Goal: Task Accomplishment & Management: Complete application form

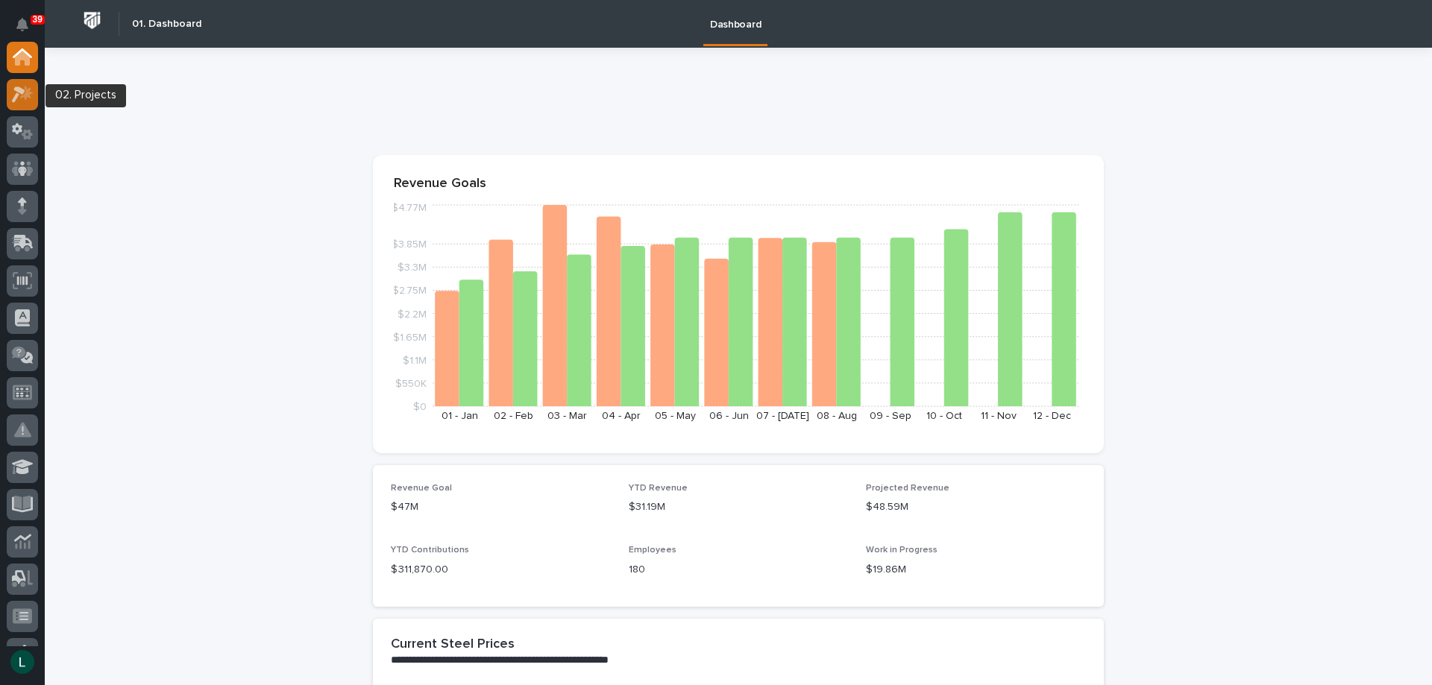
click at [22, 87] on icon at bounding box center [23, 94] width 22 height 17
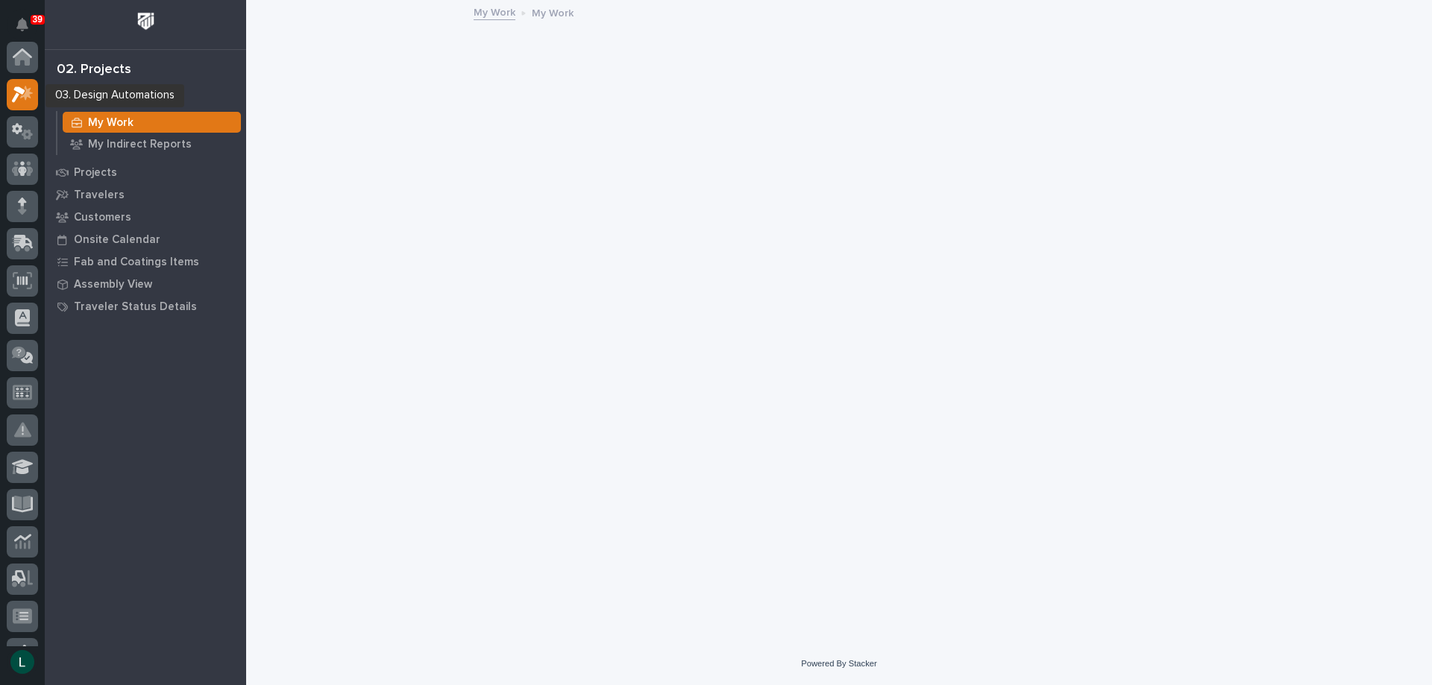
scroll to position [37, 0]
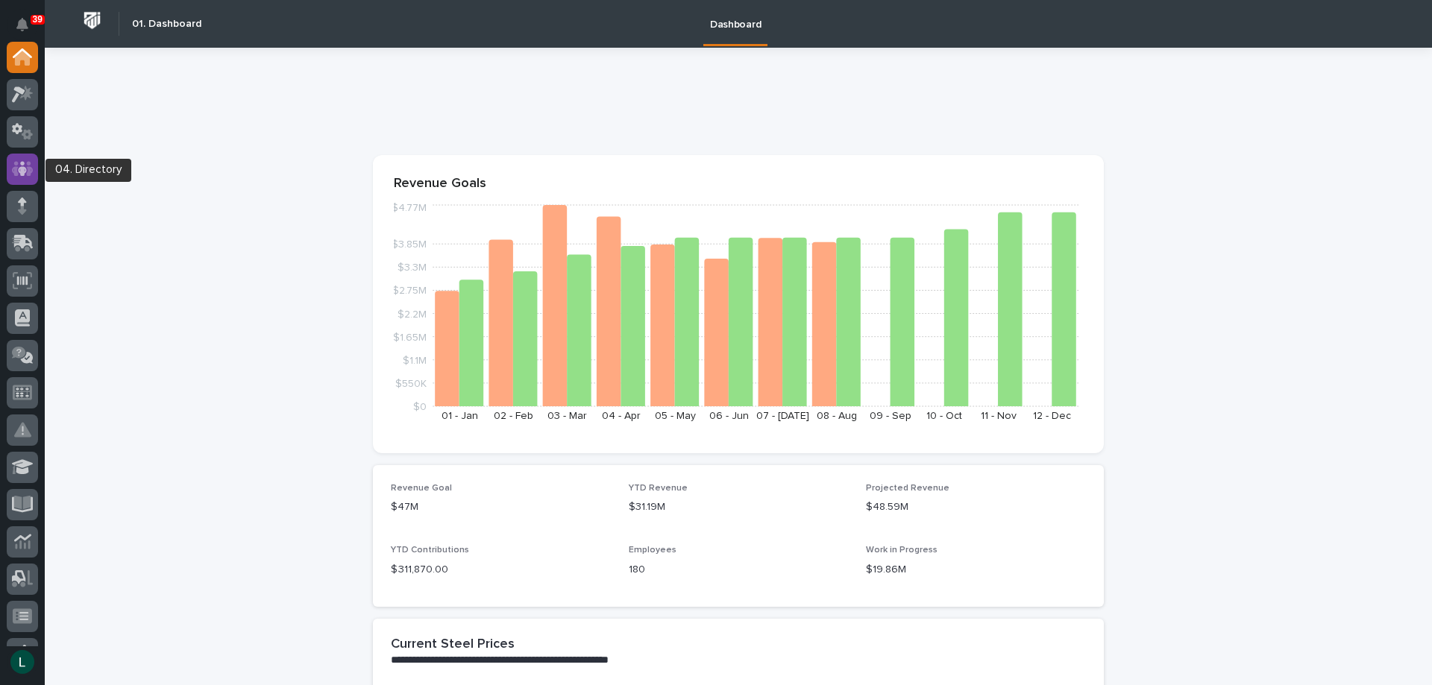
click at [22, 169] on icon at bounding box center [22, 168] width 9 height 15
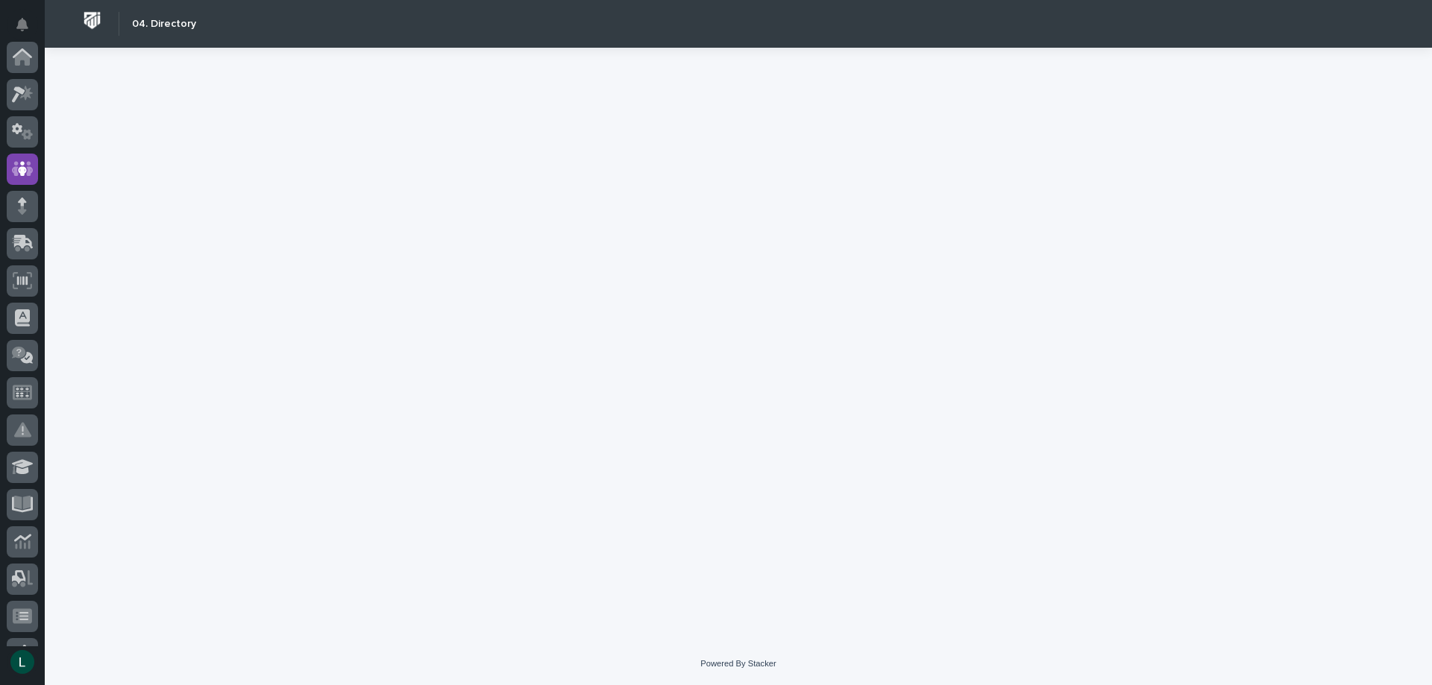
scroll to position [112, 0]
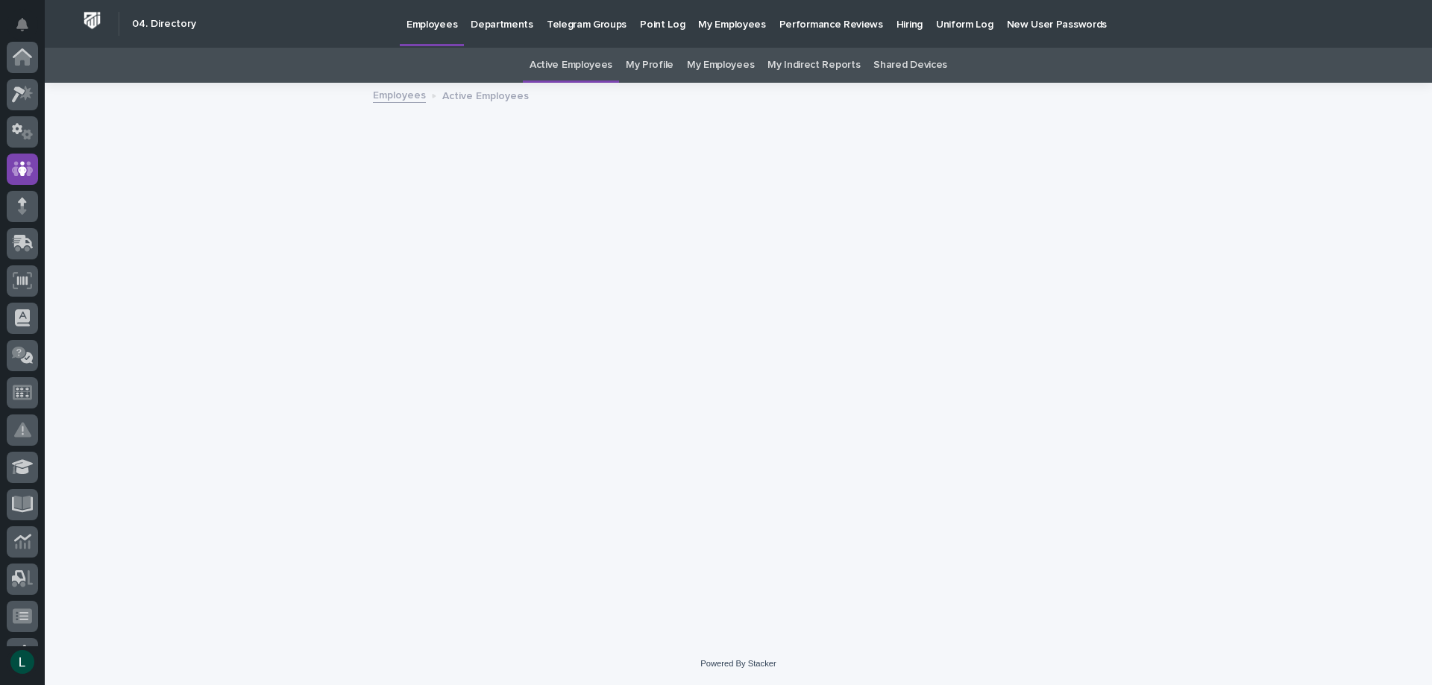
scroll to position [112, 0]
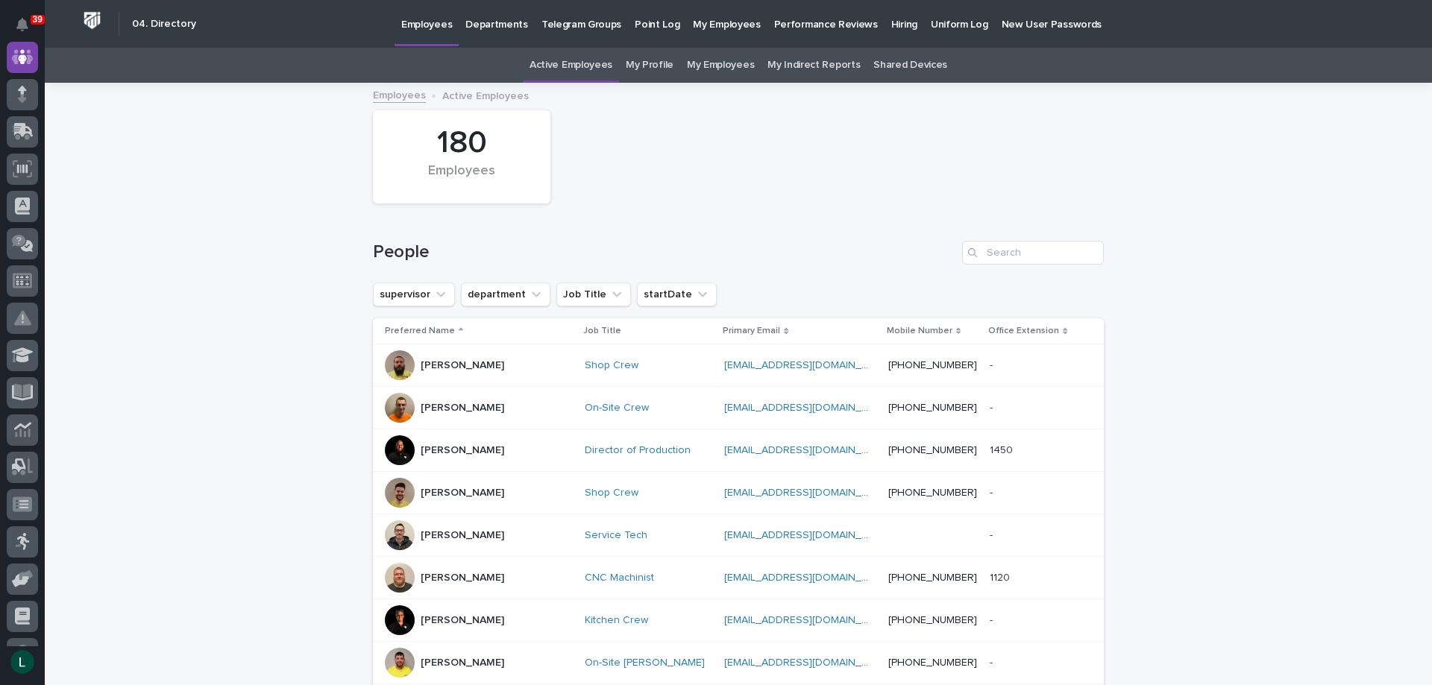
click at [710, 63] on link "My Employees" at bounding box center [720, 65] width 67 height 35
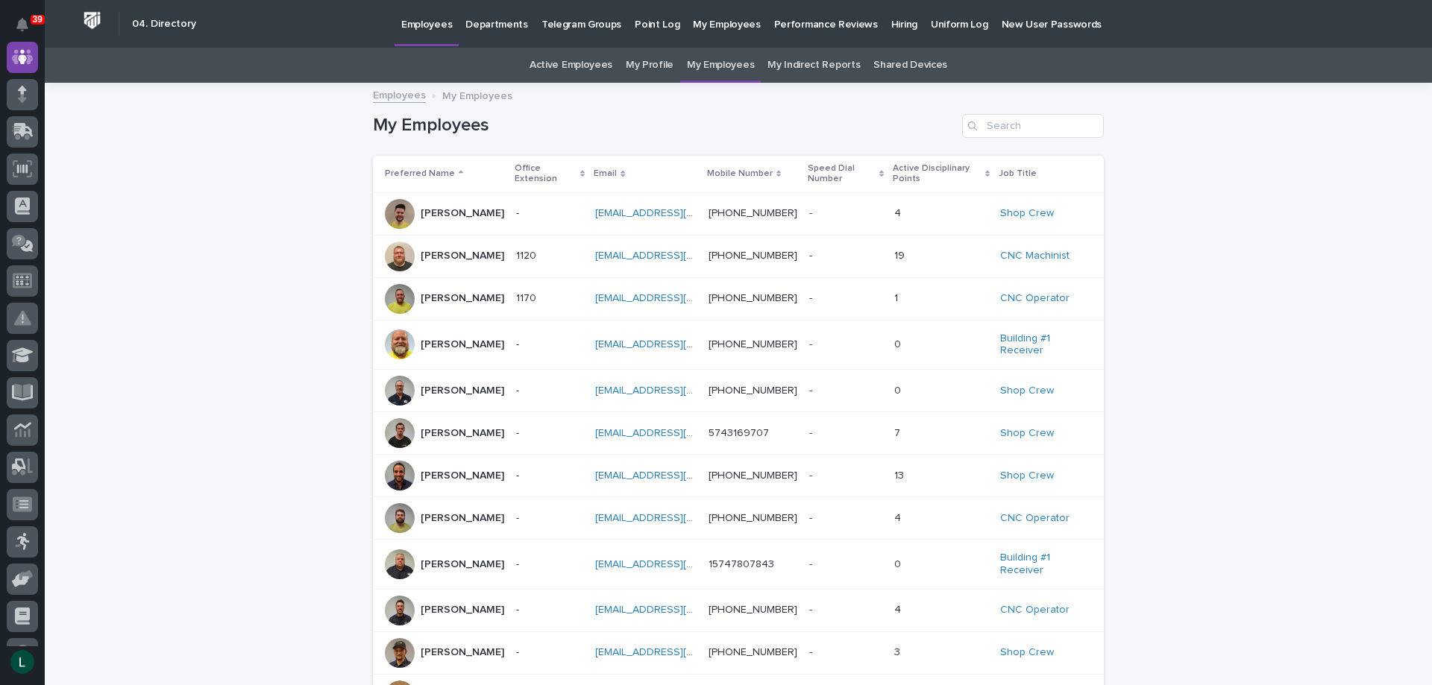
click at [421, 339] on p "Bubba Bontrager" at bounding box center [463, 345] width 84 height 13
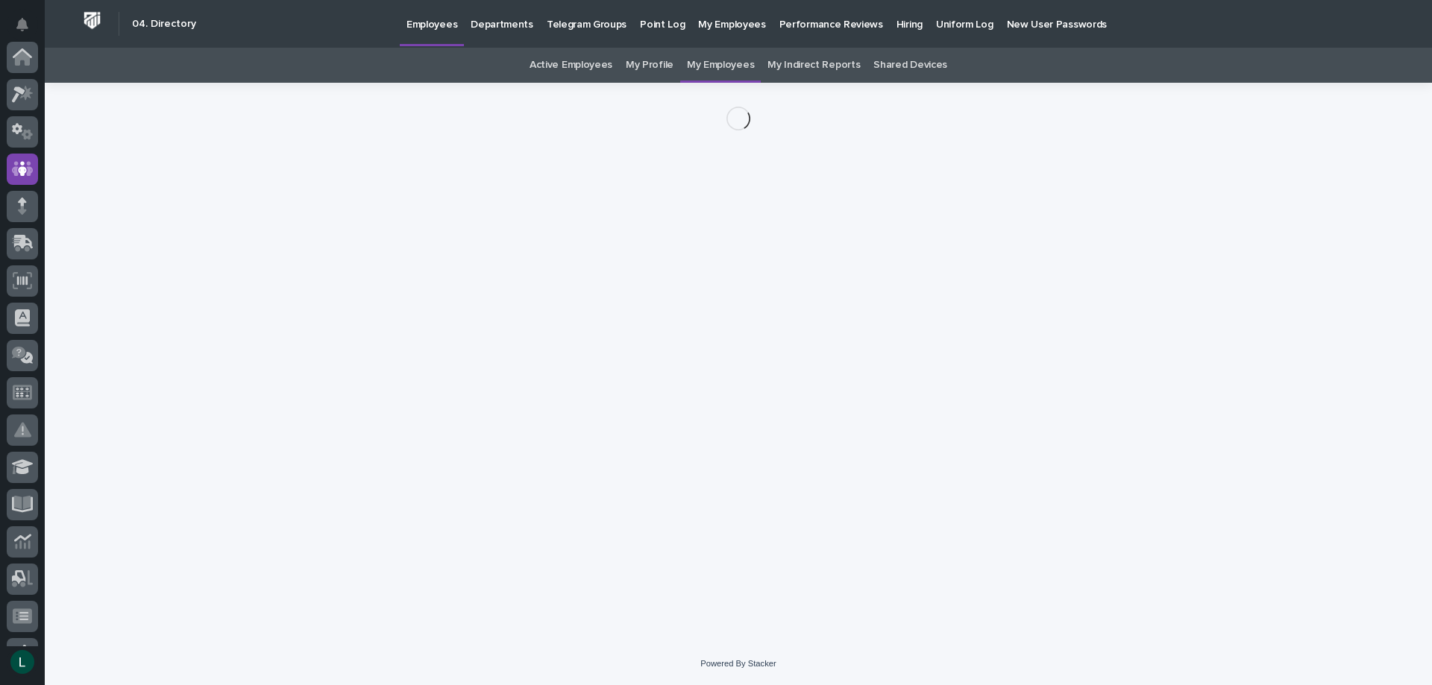
scroll to position [112, 0]
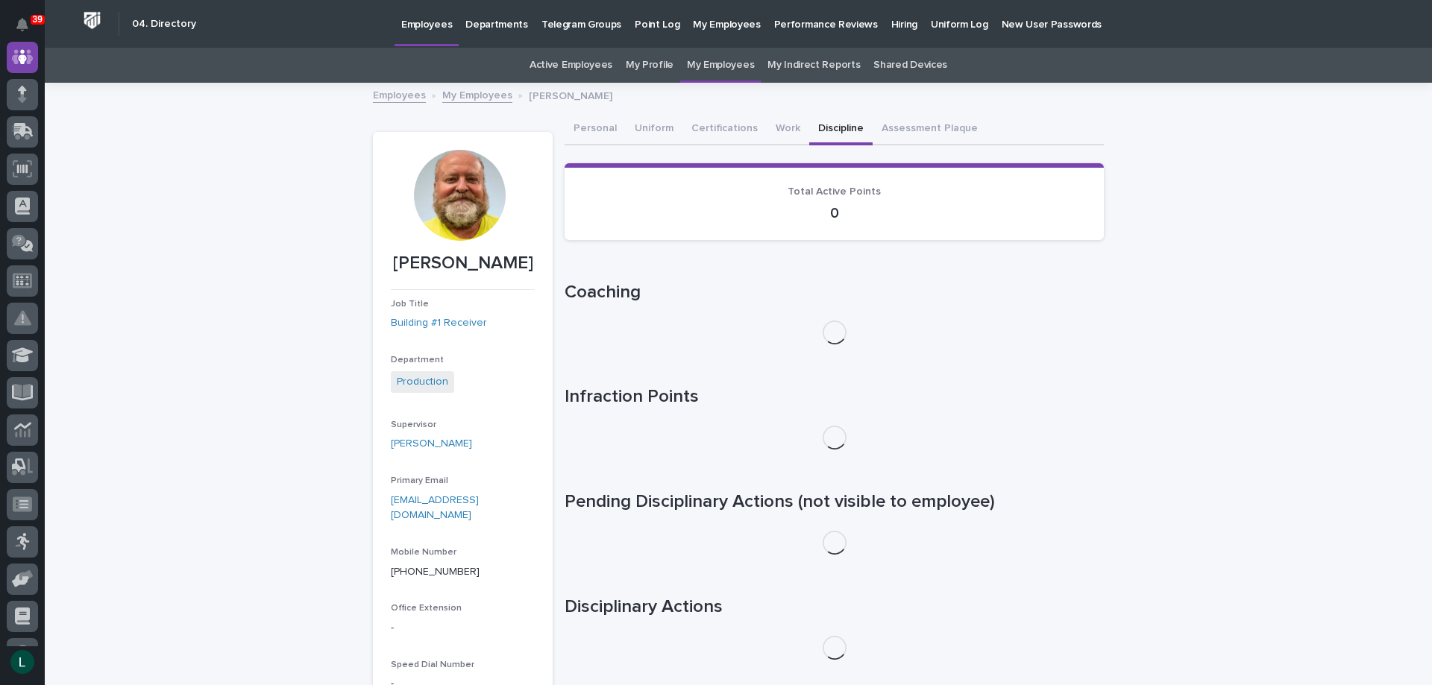
click at [817, 130] on button "Discipline" at bounding box center [840, 129] width 63 height 31
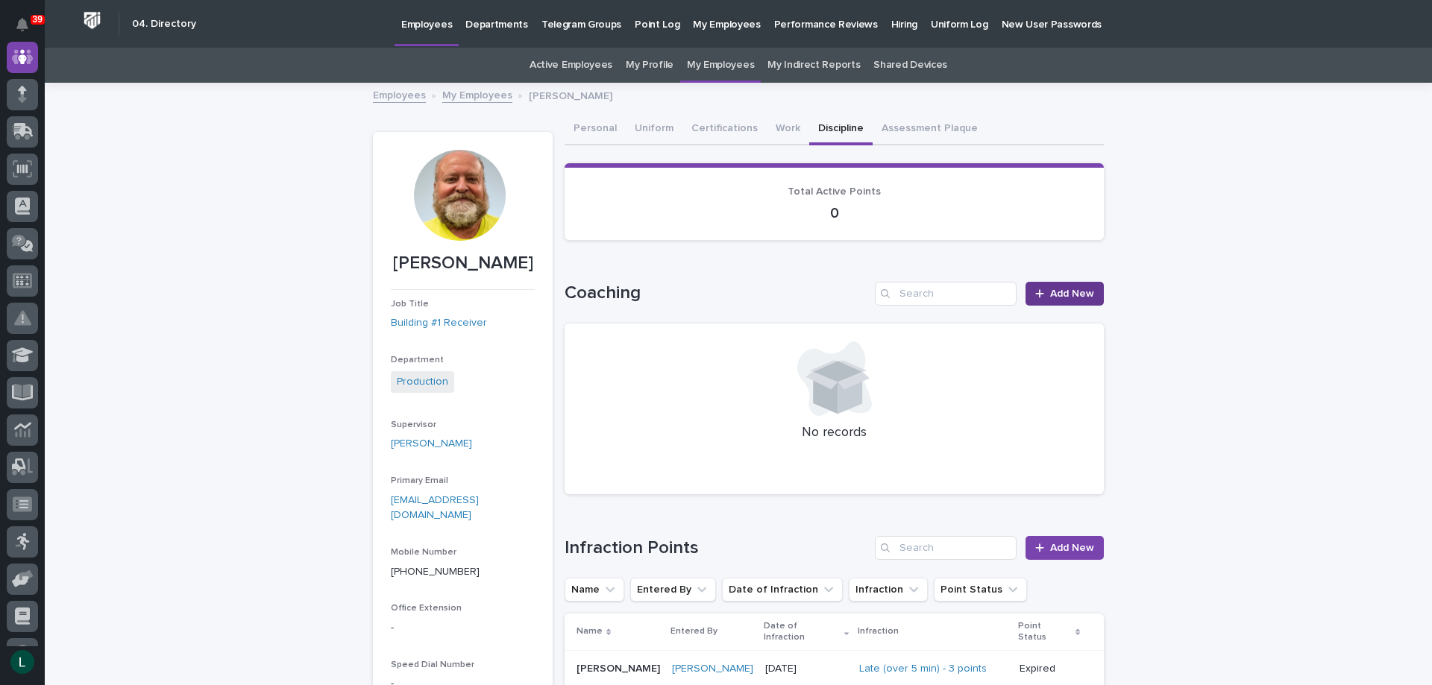
click at [1050, 289] on span "Add New" at bounding box center [1072, 294] width 44 height 10
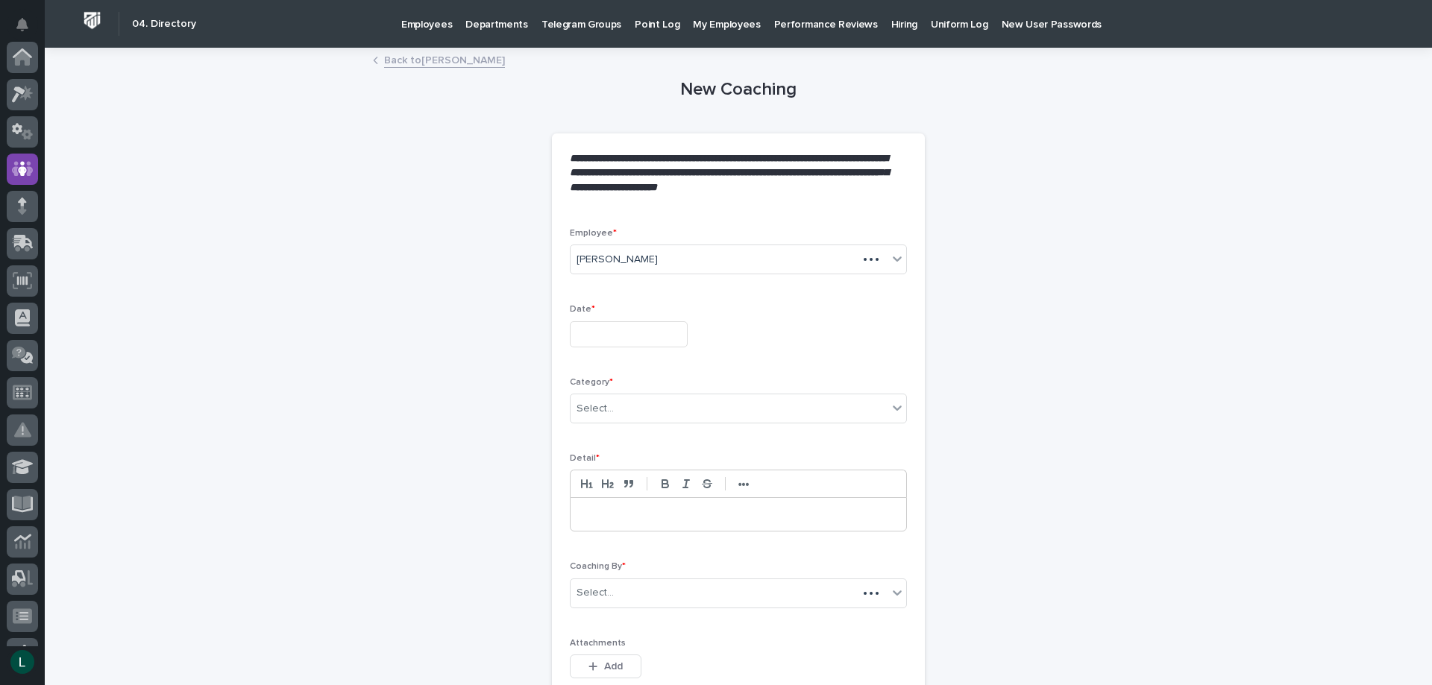
scroll to position [112, 0]
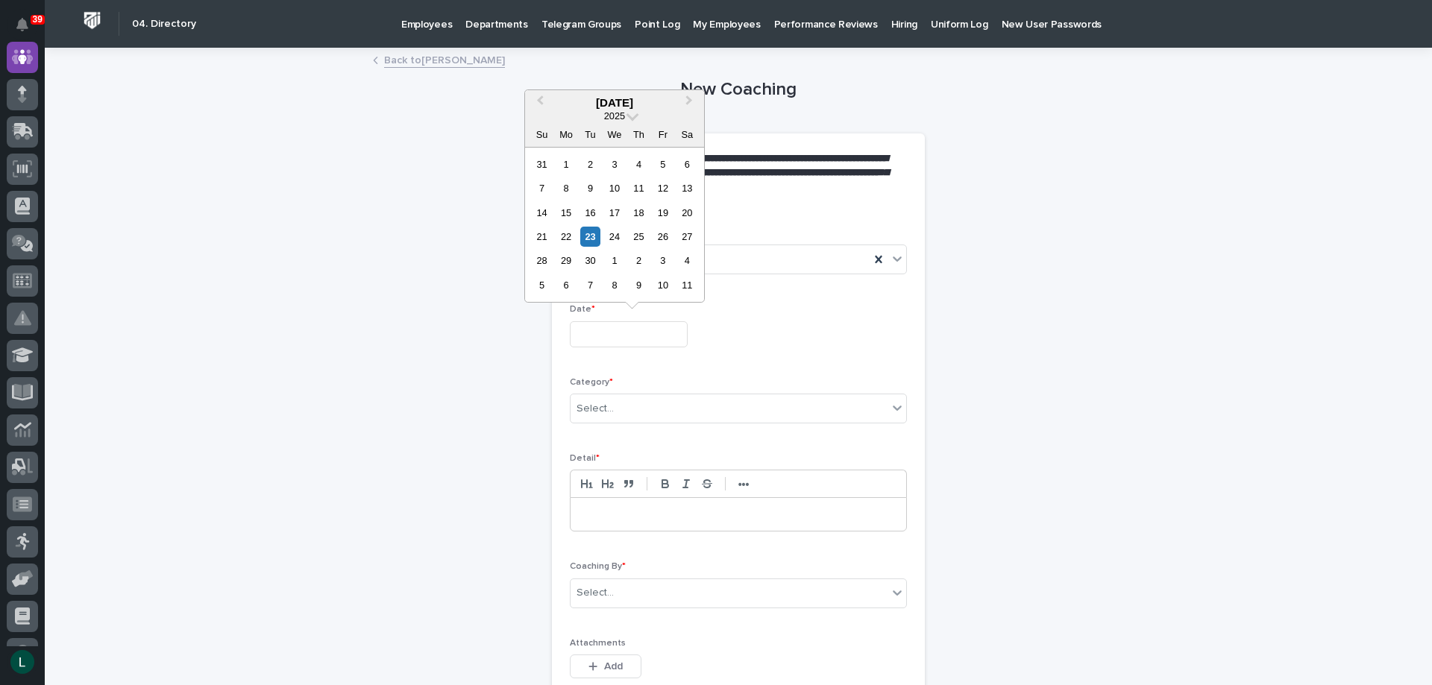
click at [623, 330] on input "text" at bounding box center [629, 334] width 118 height 26
click at [593, 235] on div "23" at bounding box center [590, 237] width 20 height 20
type input "**********"
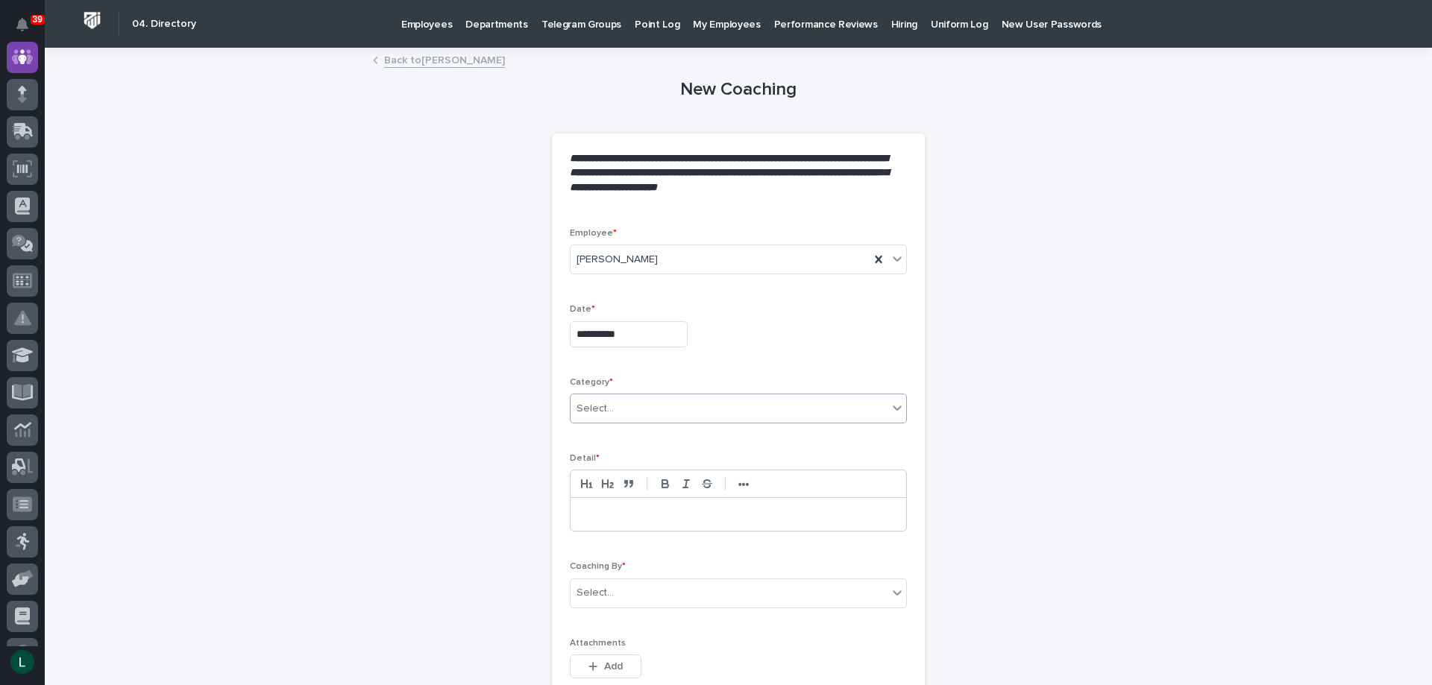
click at [672, 395] on div "Select..." at bounding box center [738, 409] width 337 height 30
click at [706, 513] on div "Other" at bounding box center [733, 516] width 336 height 26
click at [709, 514] on p at bounding box center [738, 514] width 313 height 15
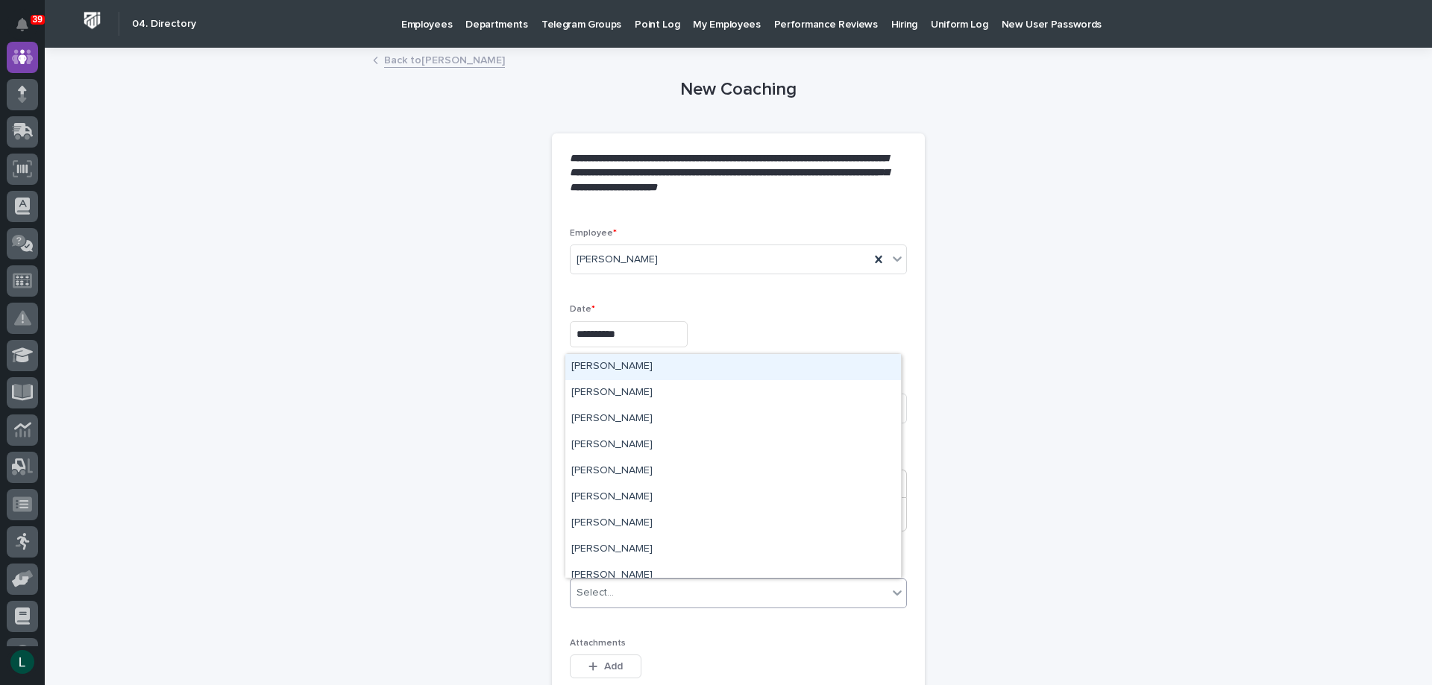
click at [687, 582] on div "Select..." at bounding box center [729, 593] width 317 height 25
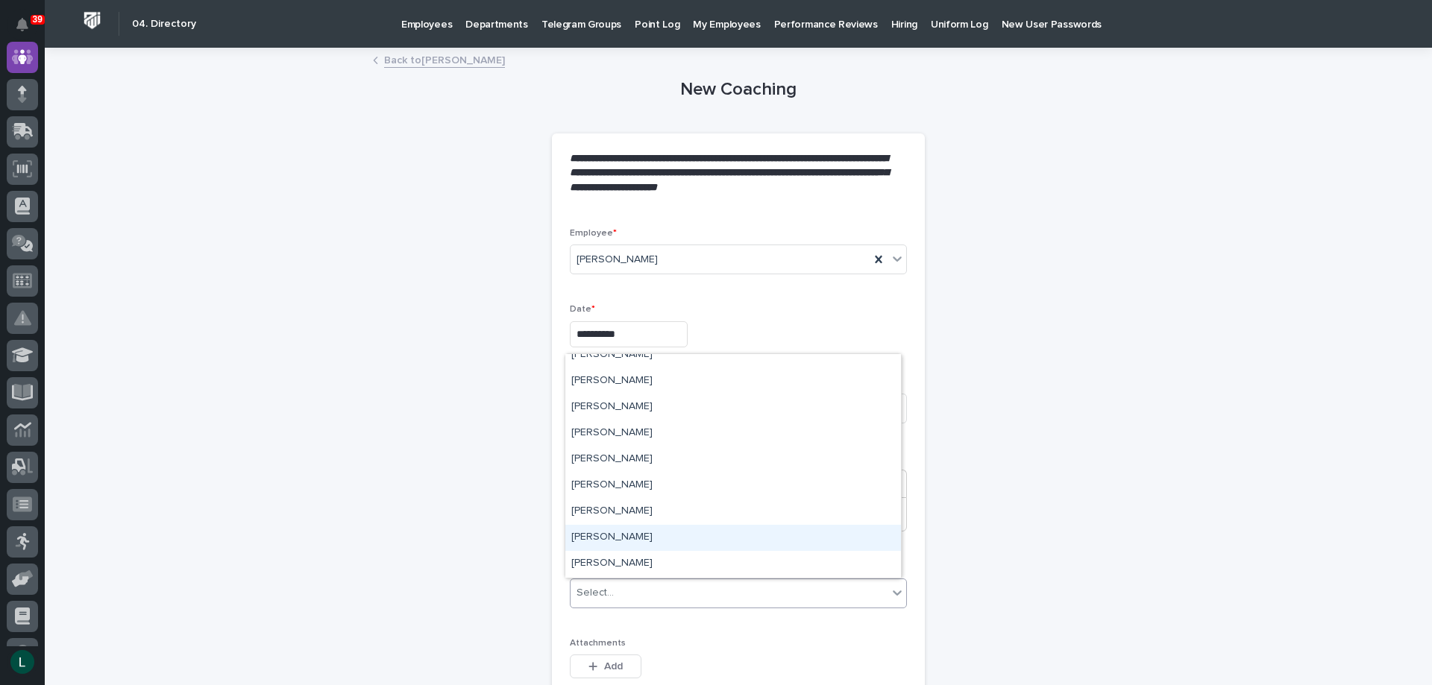
scroll to position [4400, 0]
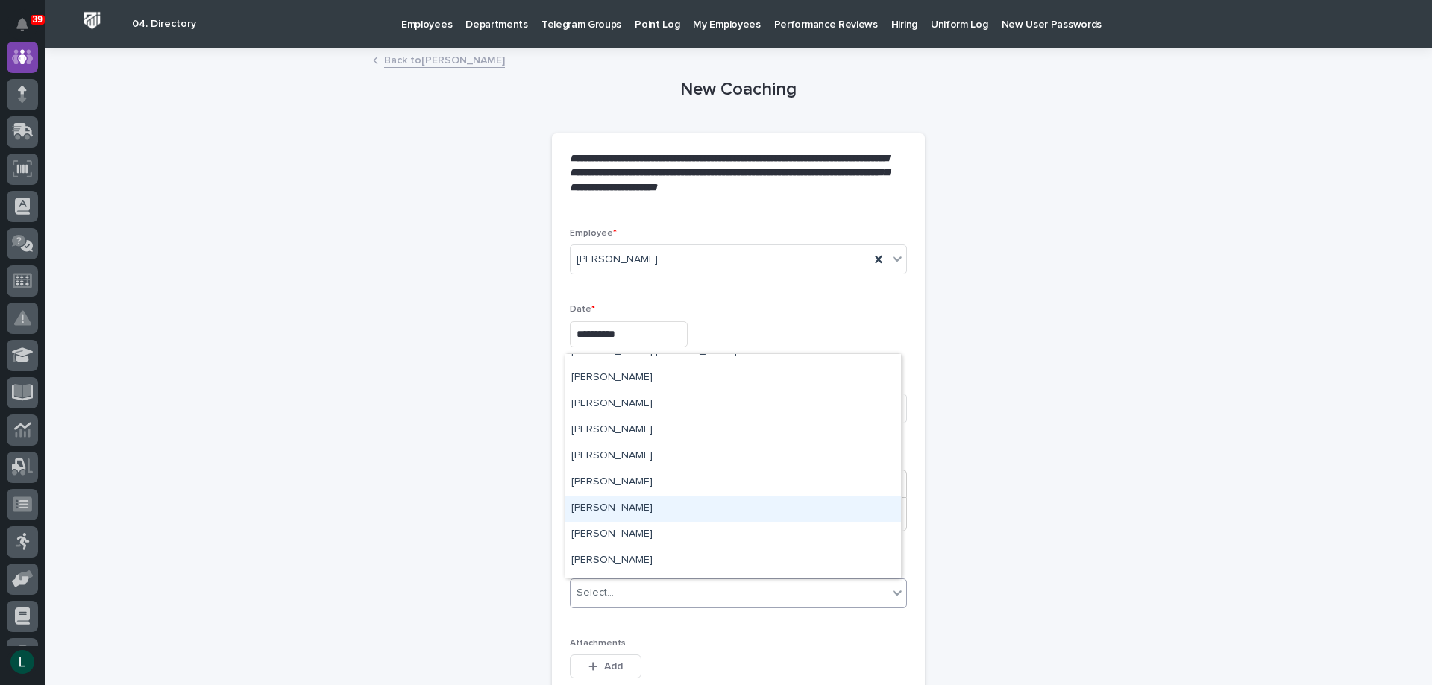
click at [601, 500] on div "[PERSON_NAME]" at bounding box center [733, 509] width 336 height 26
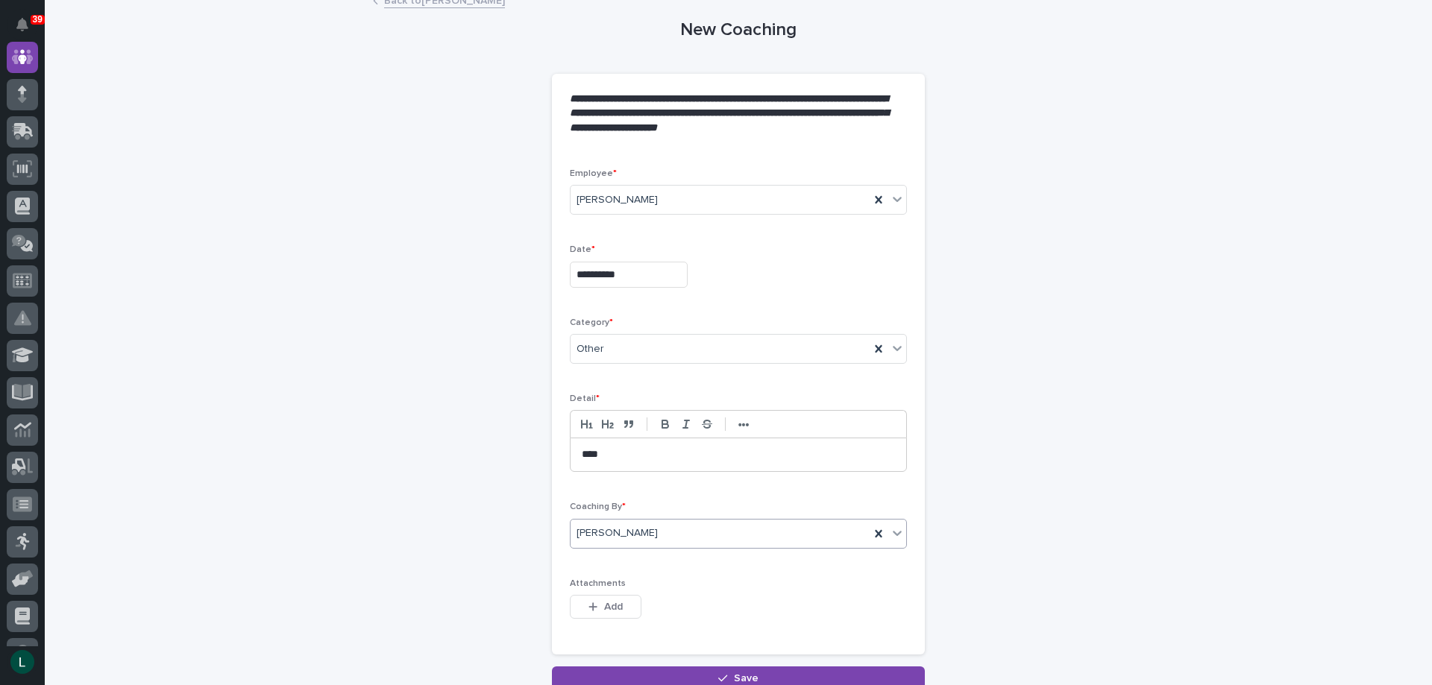
scroll to position [149, 0]
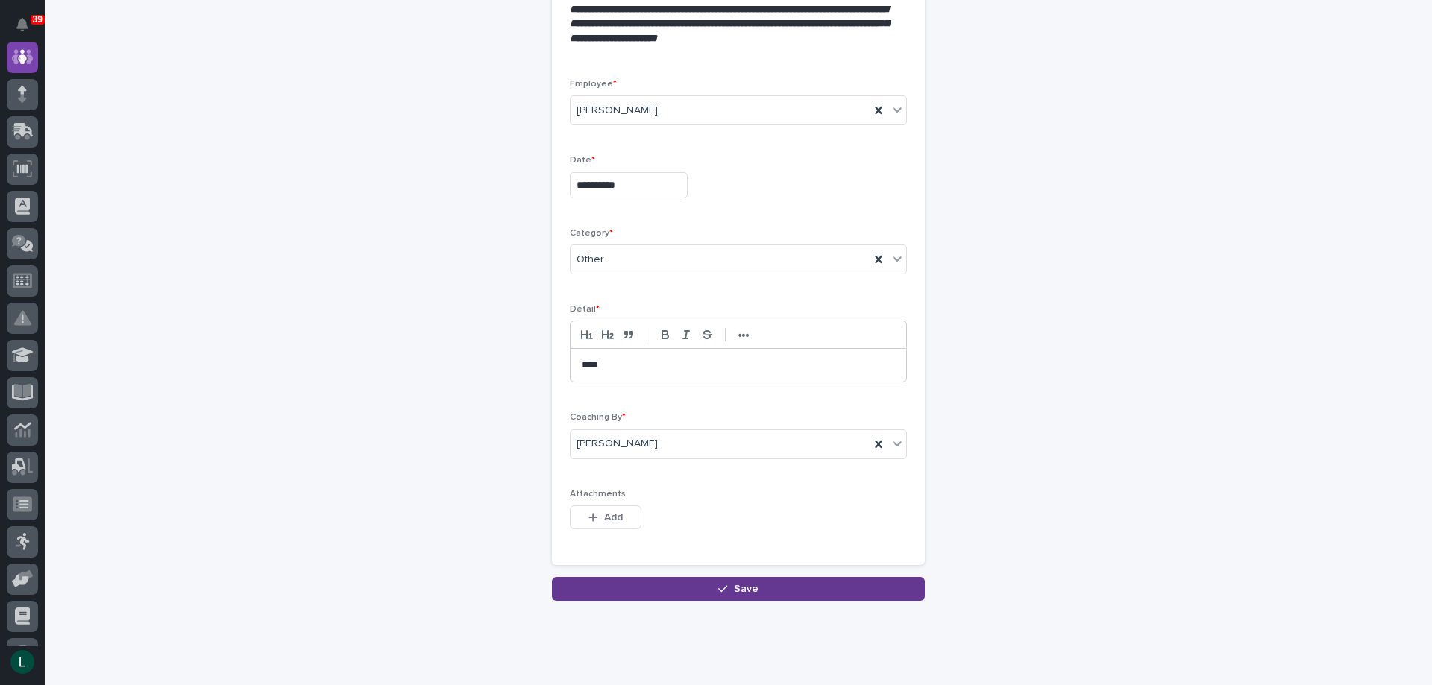
click at [738, 586] on span "Save" at bounding box center [746, 589] width 25 height 10
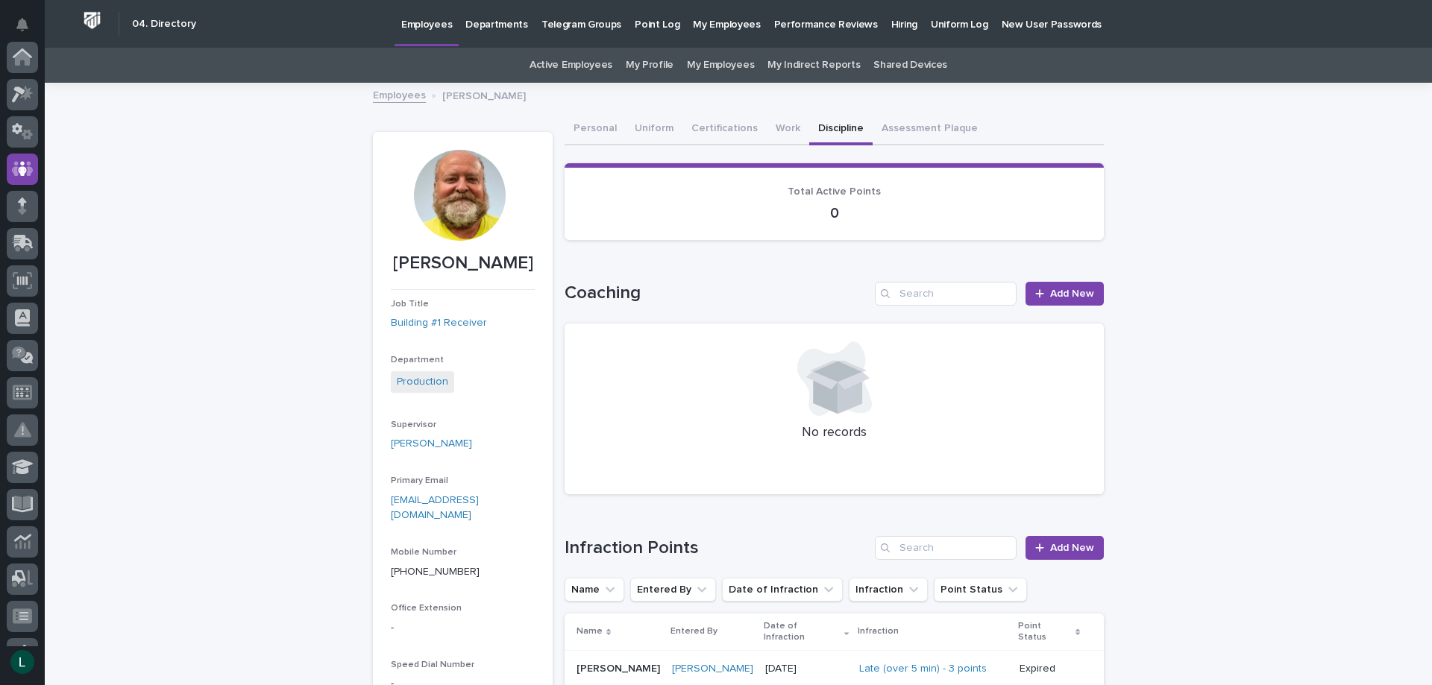
scroll to position [112, 0]
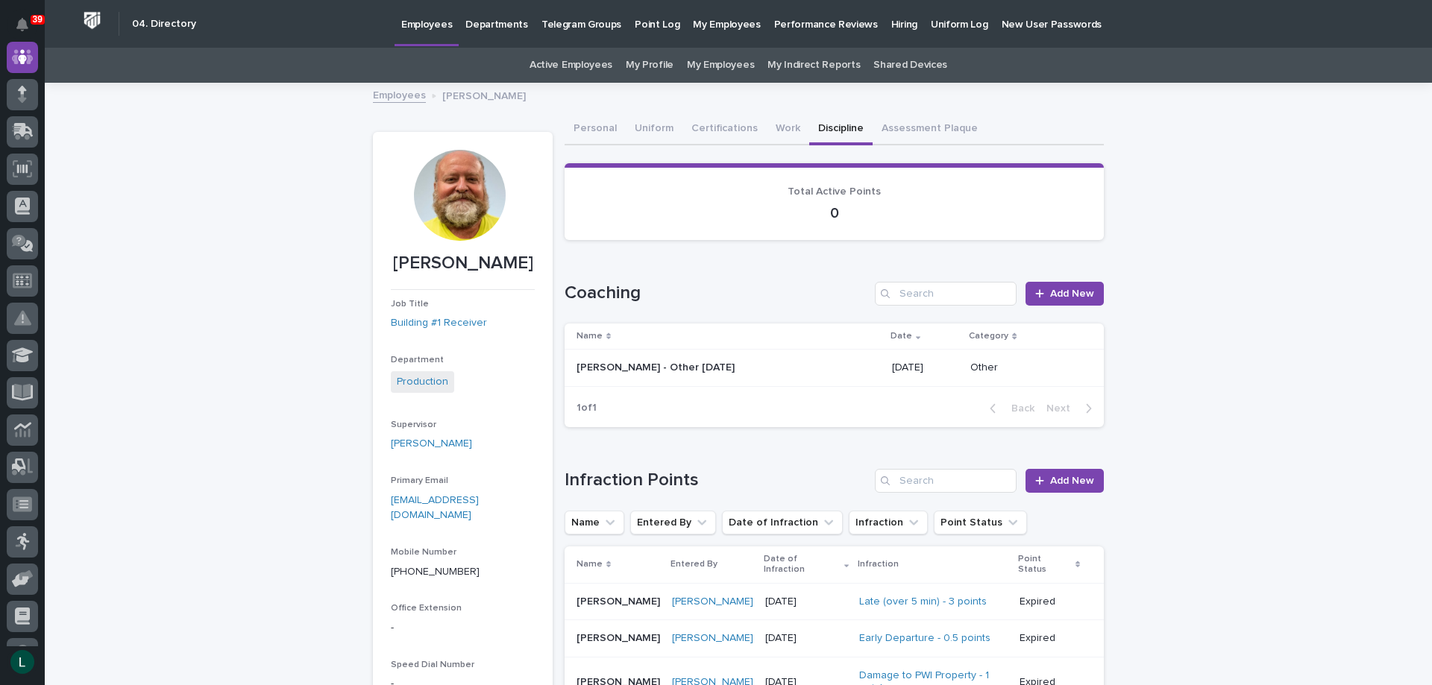
click at [389, 97] on link "Employees" at bounding box center [399, 94] width 53 height 17
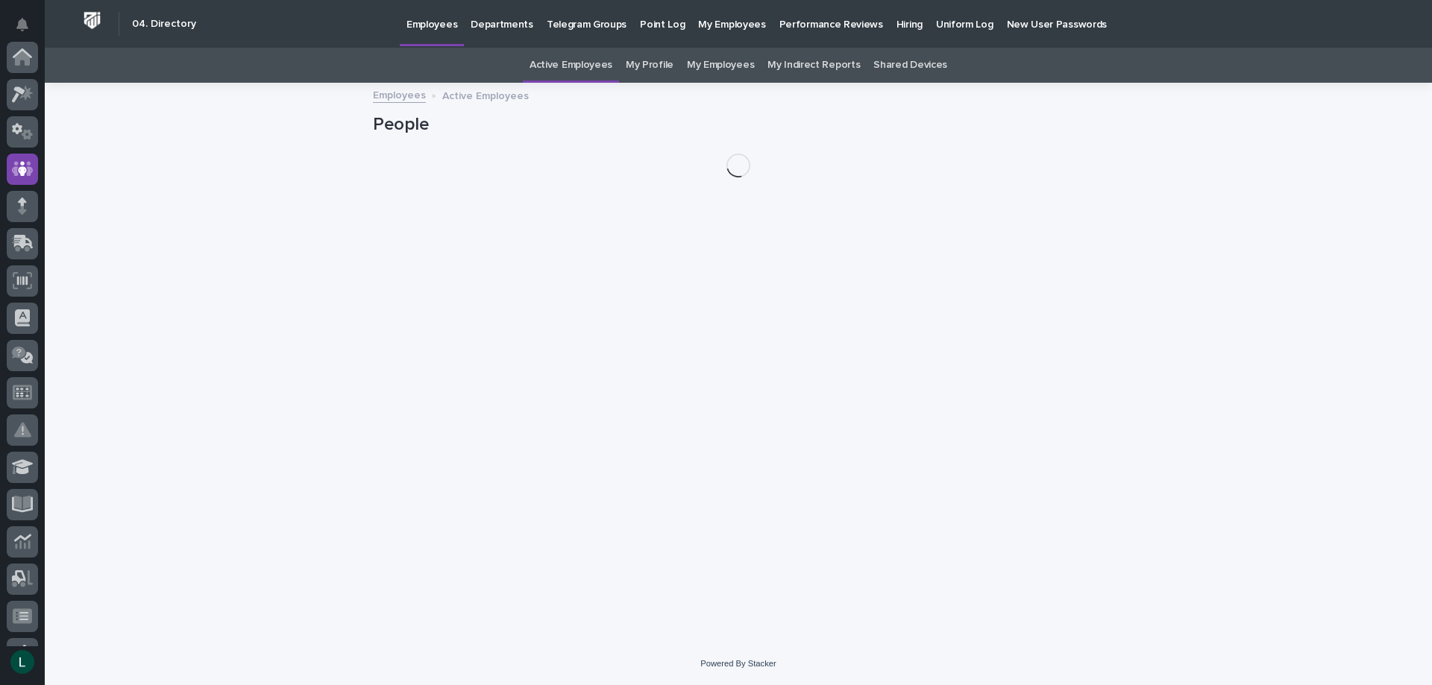
scroll to position [112, 0]
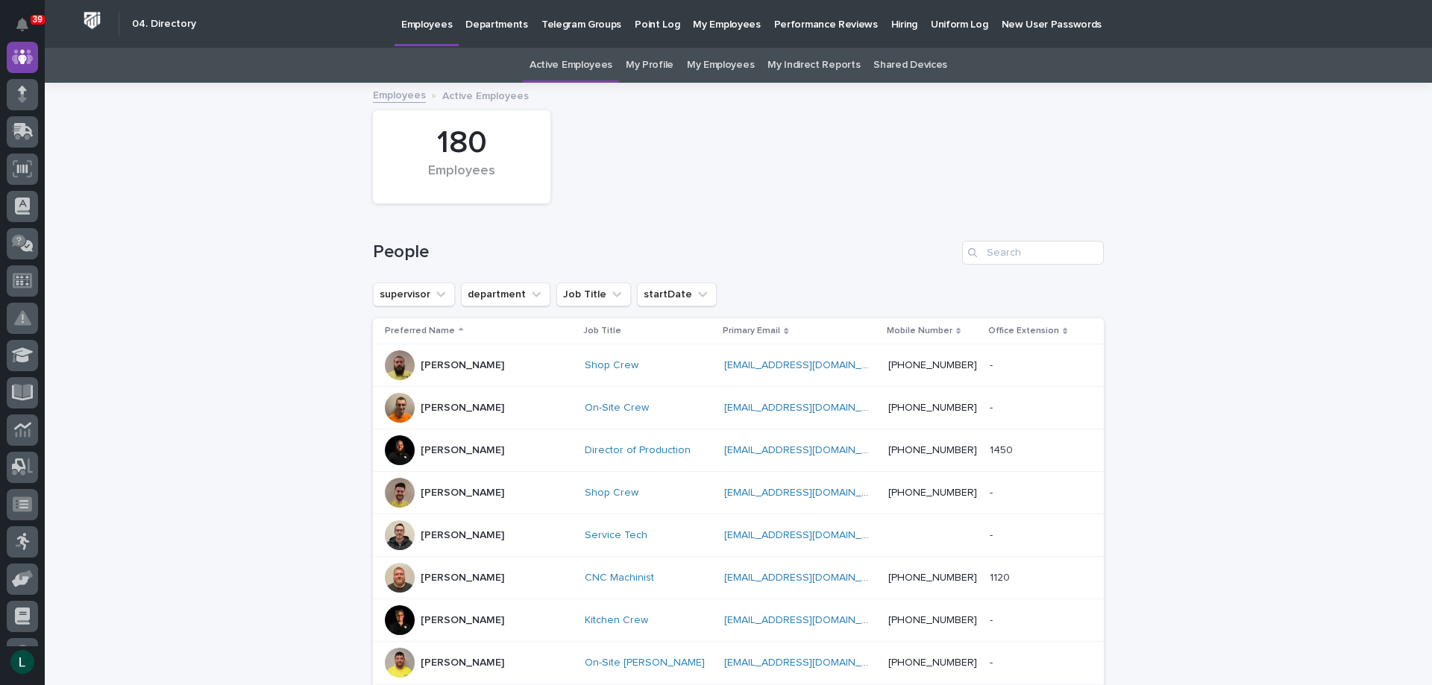
click at [709, 63] on link "My Employees" at bounding box center [720, 65] width 67 height 35
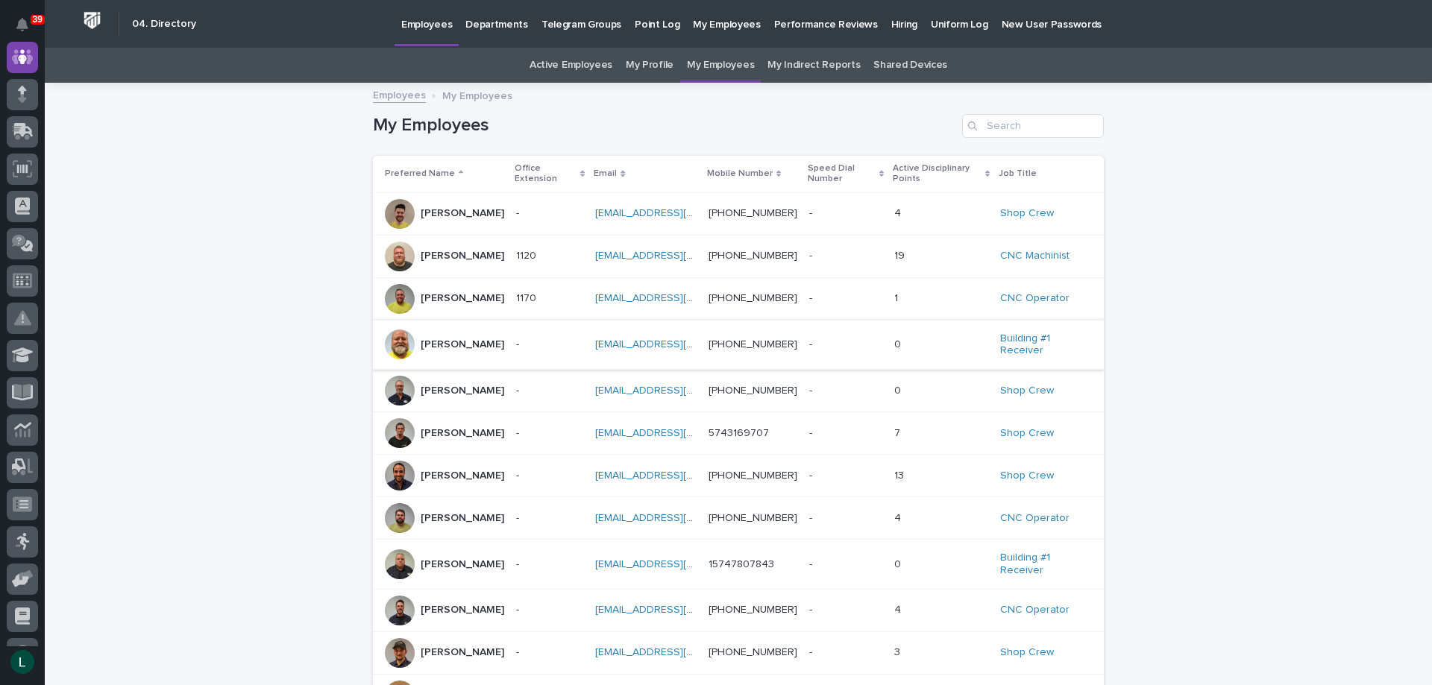
scroll to position [224, 0]
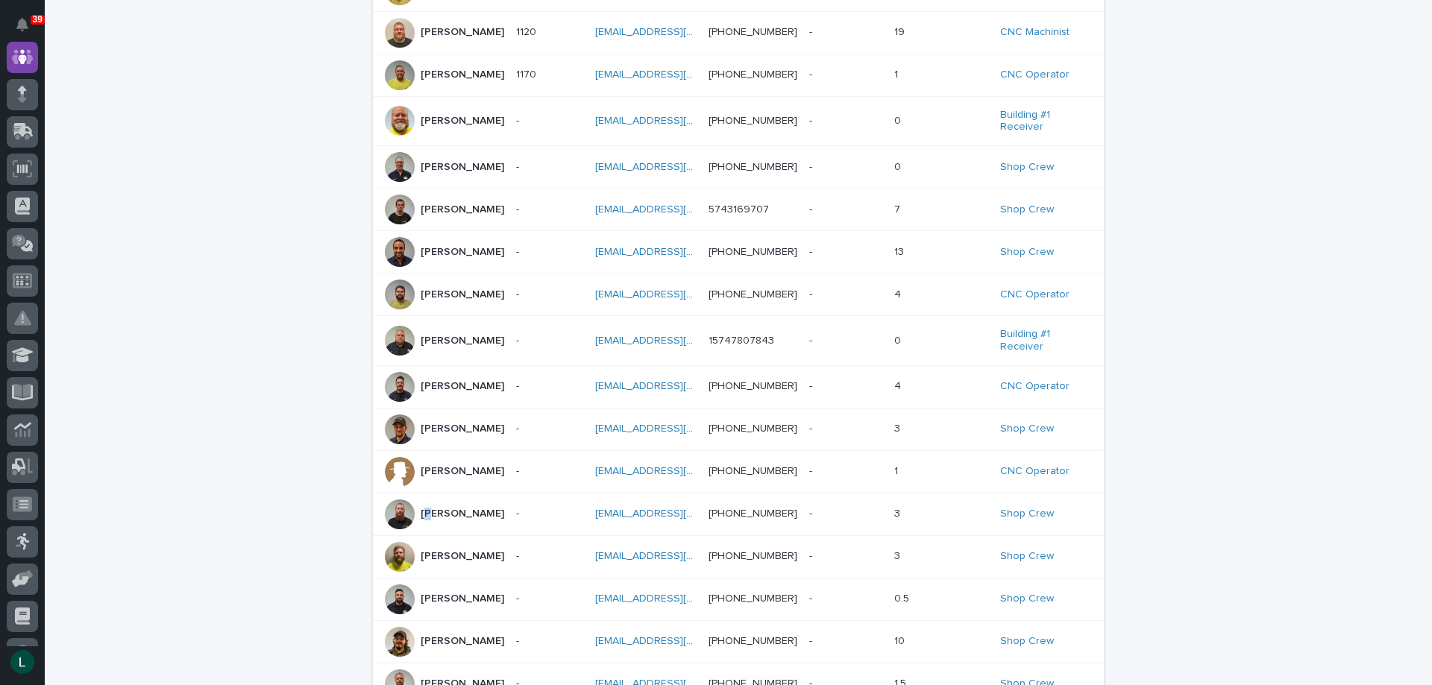
click at [425, 521] on p "Matt Meinert" at bounding box center [463, 514] width 84 height 13
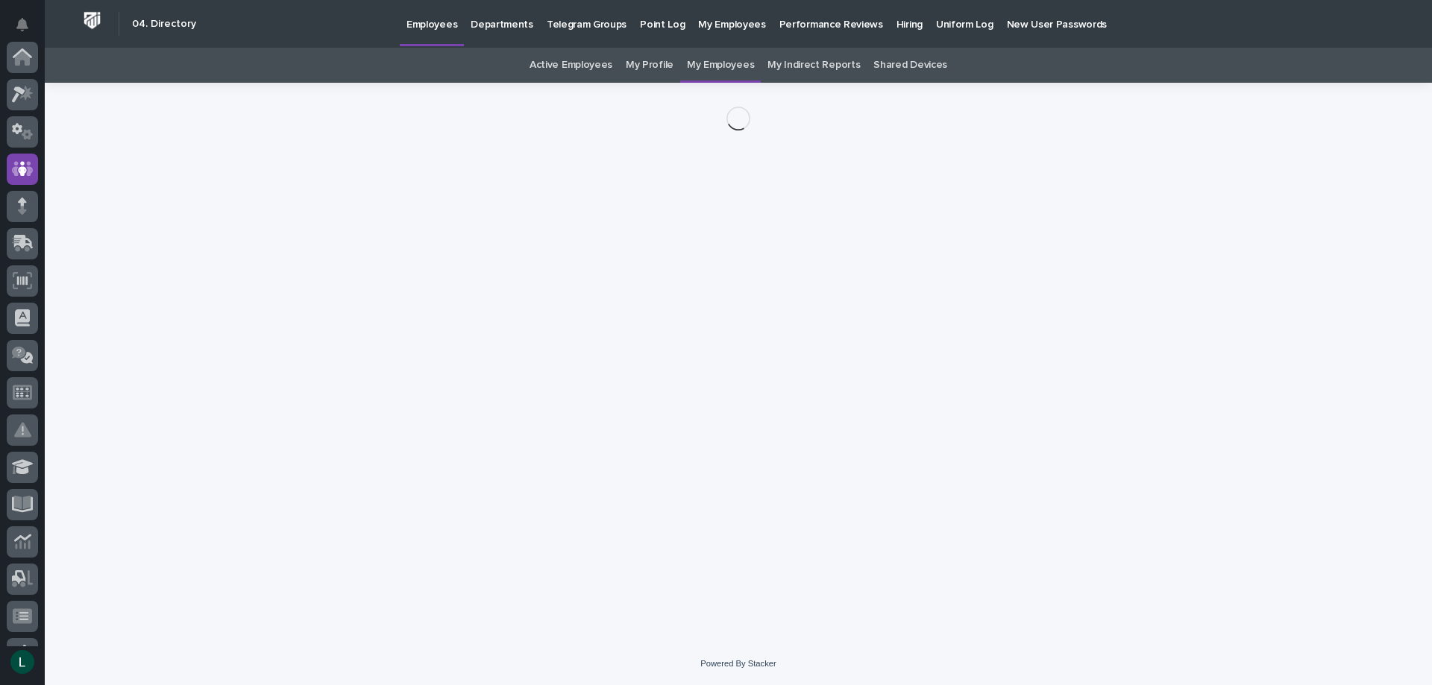
scroll to position [112, 0]
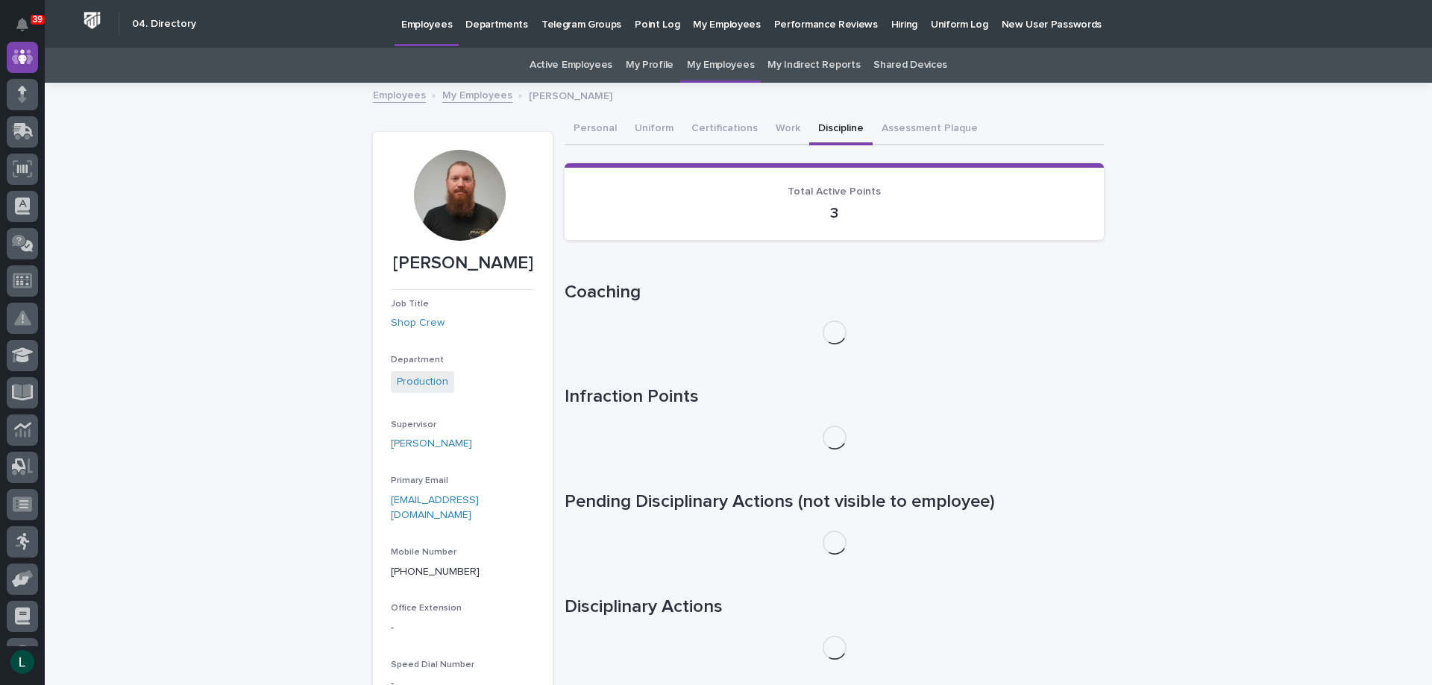
click at [820, 126] on button "Discipline" at bounding box center [840, 129] width 63 height 31
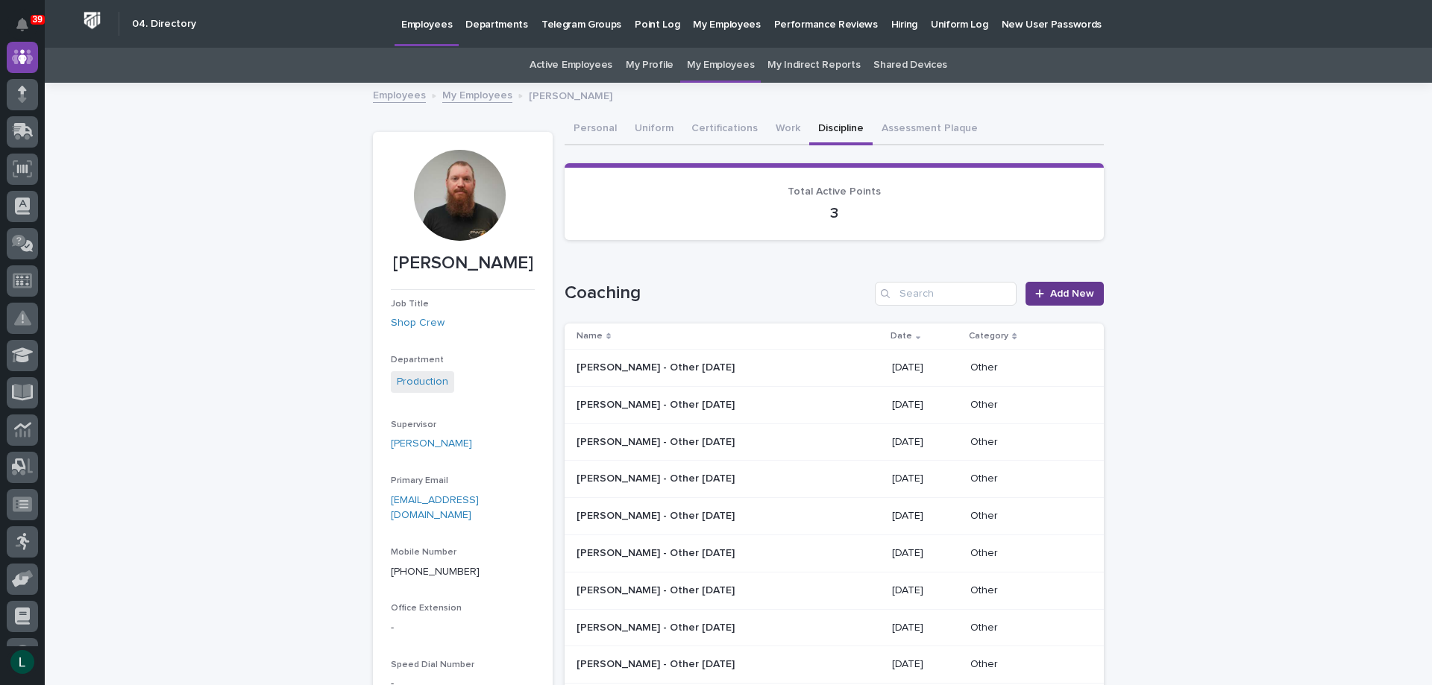
click at [1070, 293] on span "Add New" at bounding box center [1072, 294] width 44 height 10
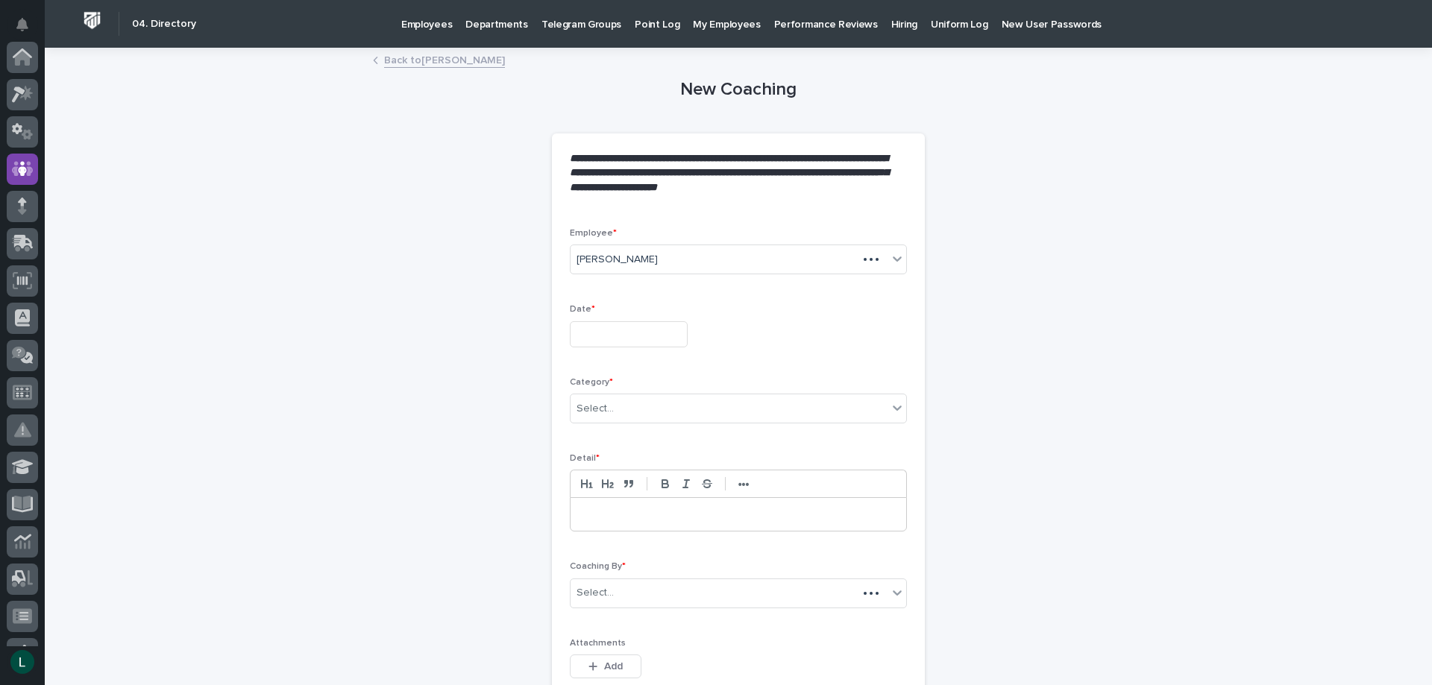
scroll to position [112, 0]
click at [629, 333] on input "text" at bounding box center [629, 334] width 118 height 26
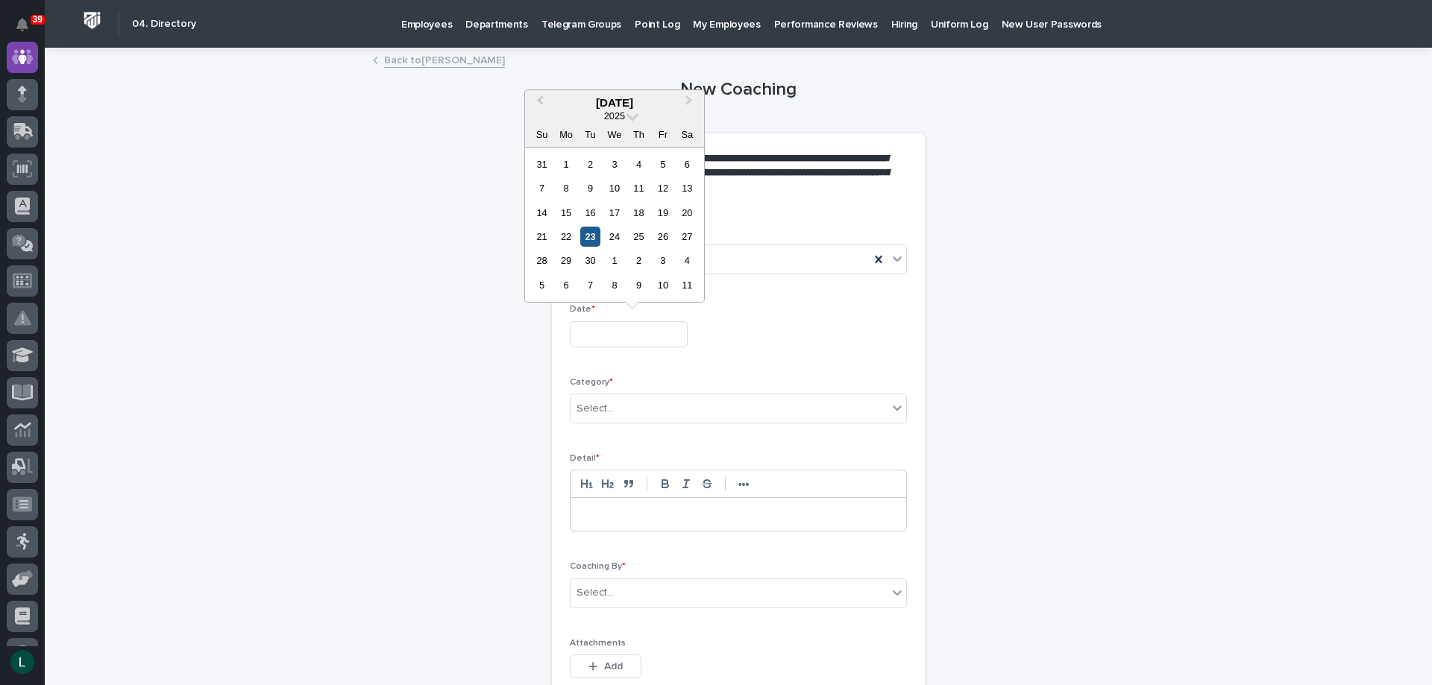
click at [591, 233] on div "23" at bounding box center [590, 237] width 20 height 20
type input "**********"
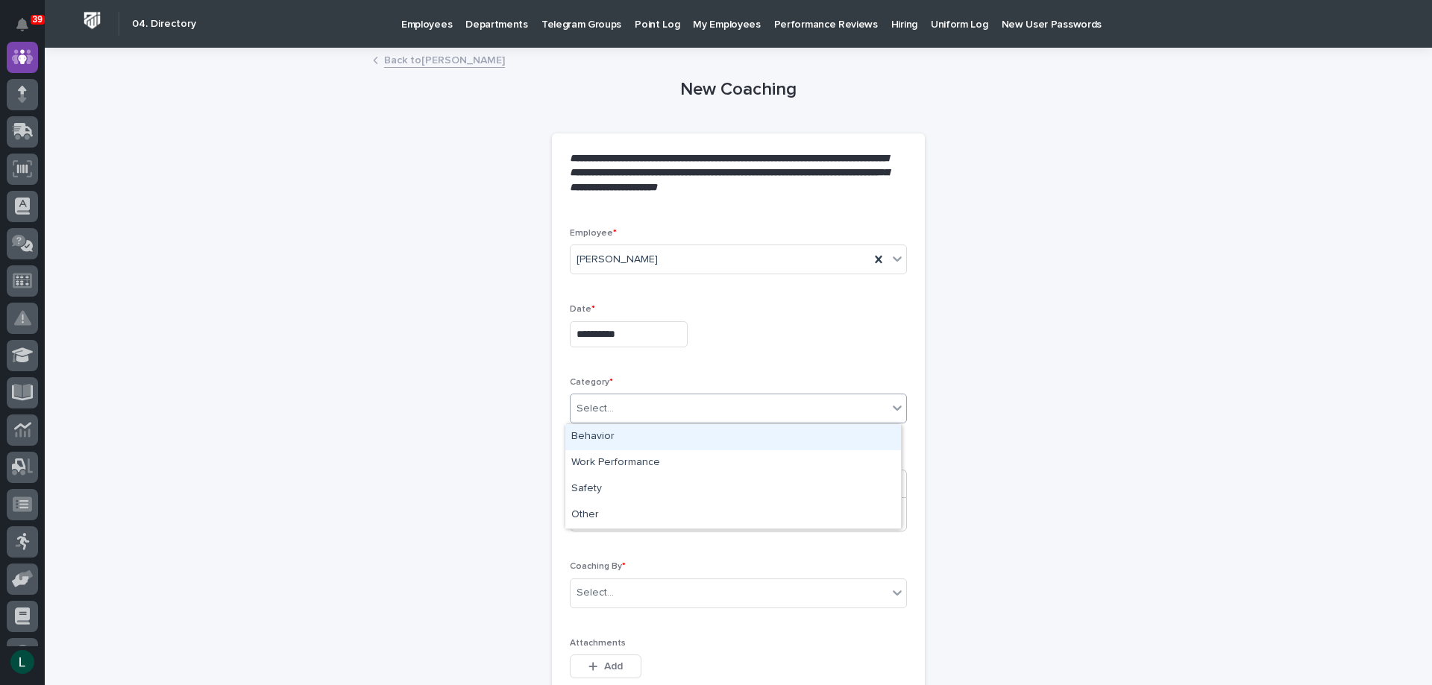
click at [684, 397] on div "Select..." at bounding box center [729, 409] width 317 height 25
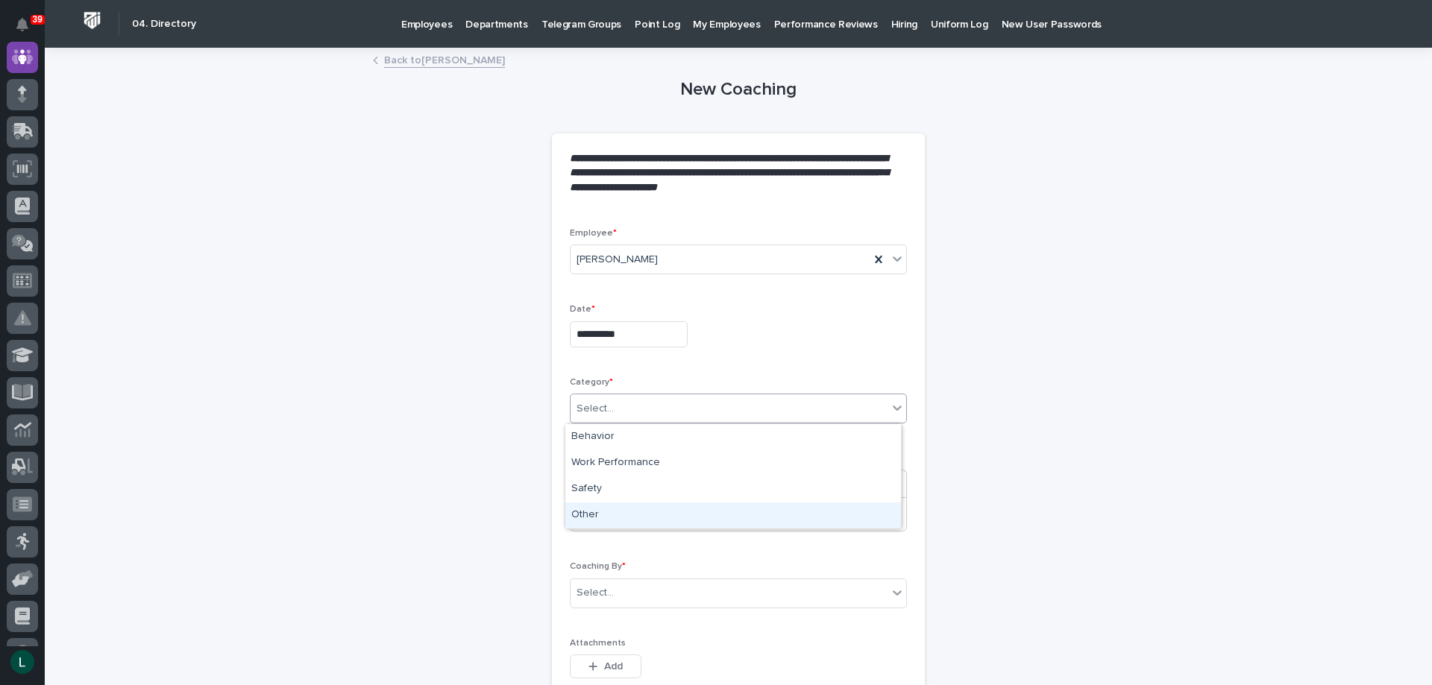
click at [682, 512] on div "Other" at bounding box center [733, 516] width 336 height 26
click at [688, 515] on p at bounding box center [738, 514] width 313 height 15
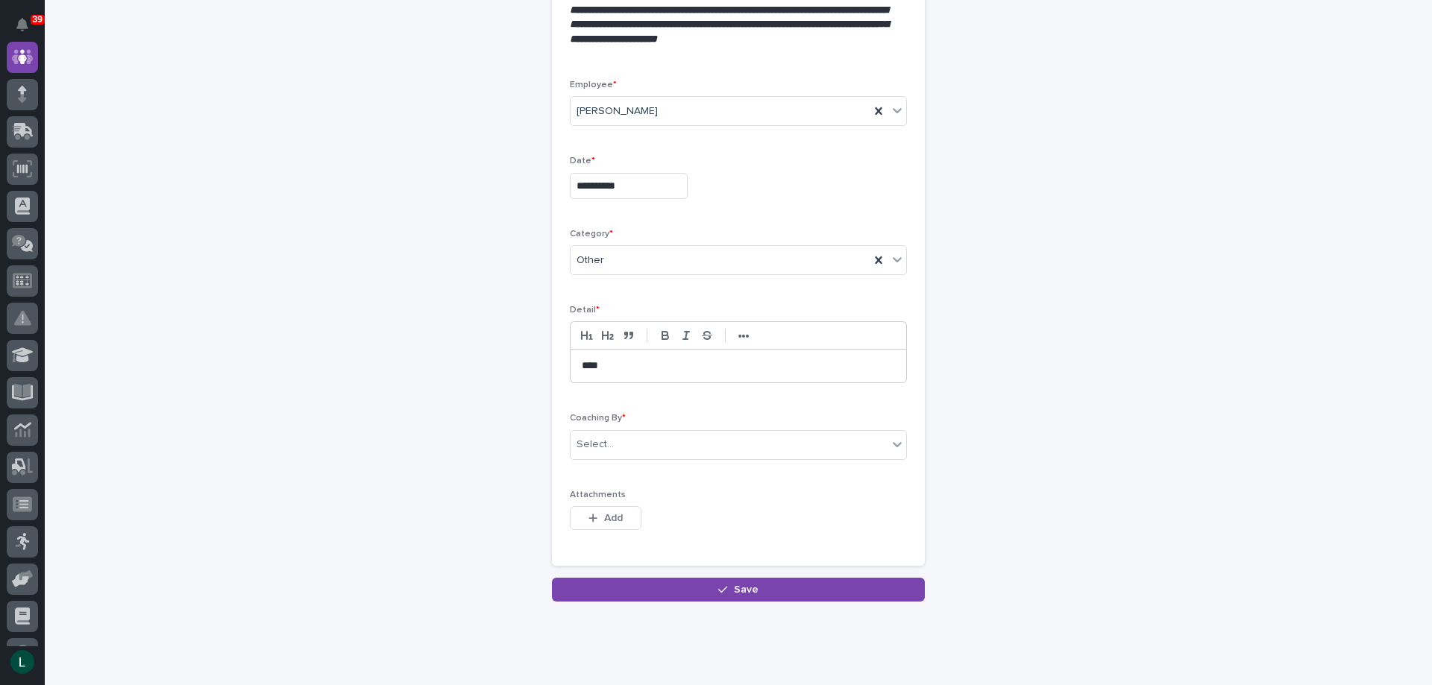
scroll to position [149, 0]
click at [639, 431] on div "Select..." at bounding box center [738, 445] width 337 height 30
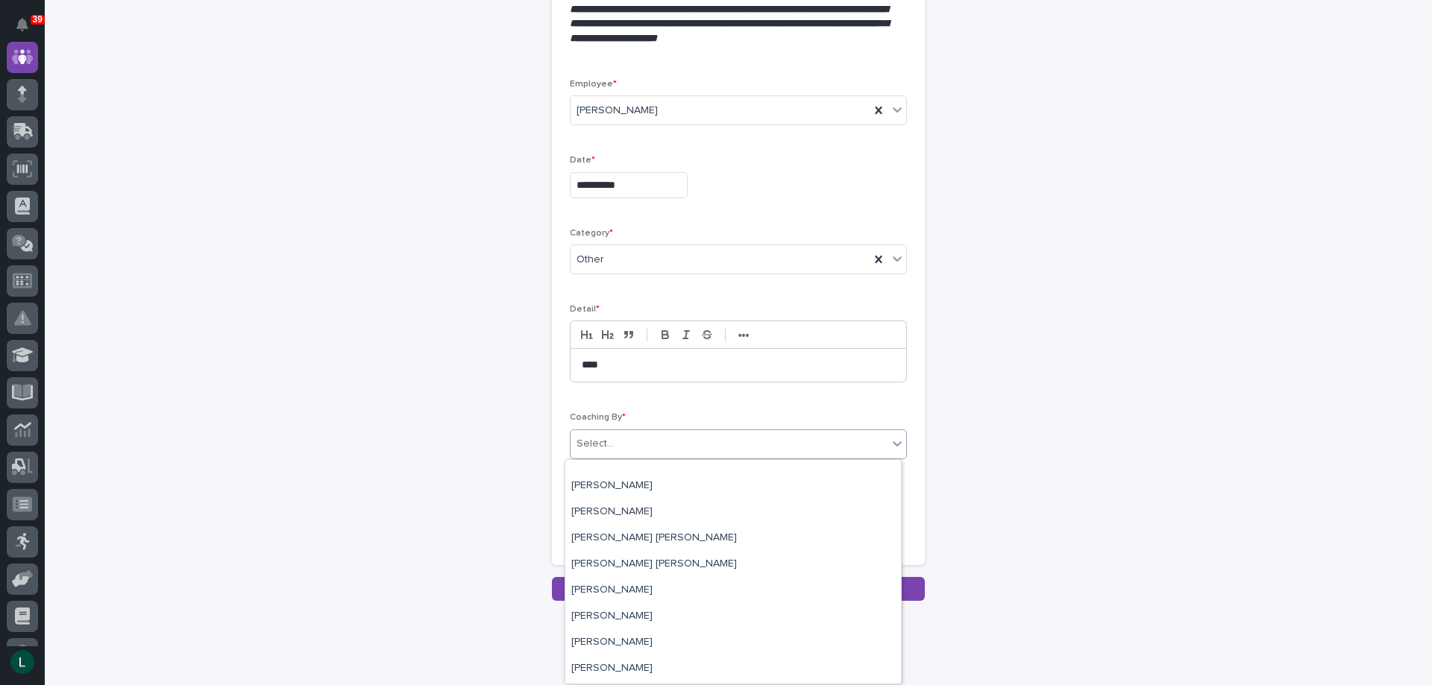
scroll to position [4475, 0]
click at [627, 533] on div "[PERSON_NAME]" at bounding box center [733, 540] width 336 height 26
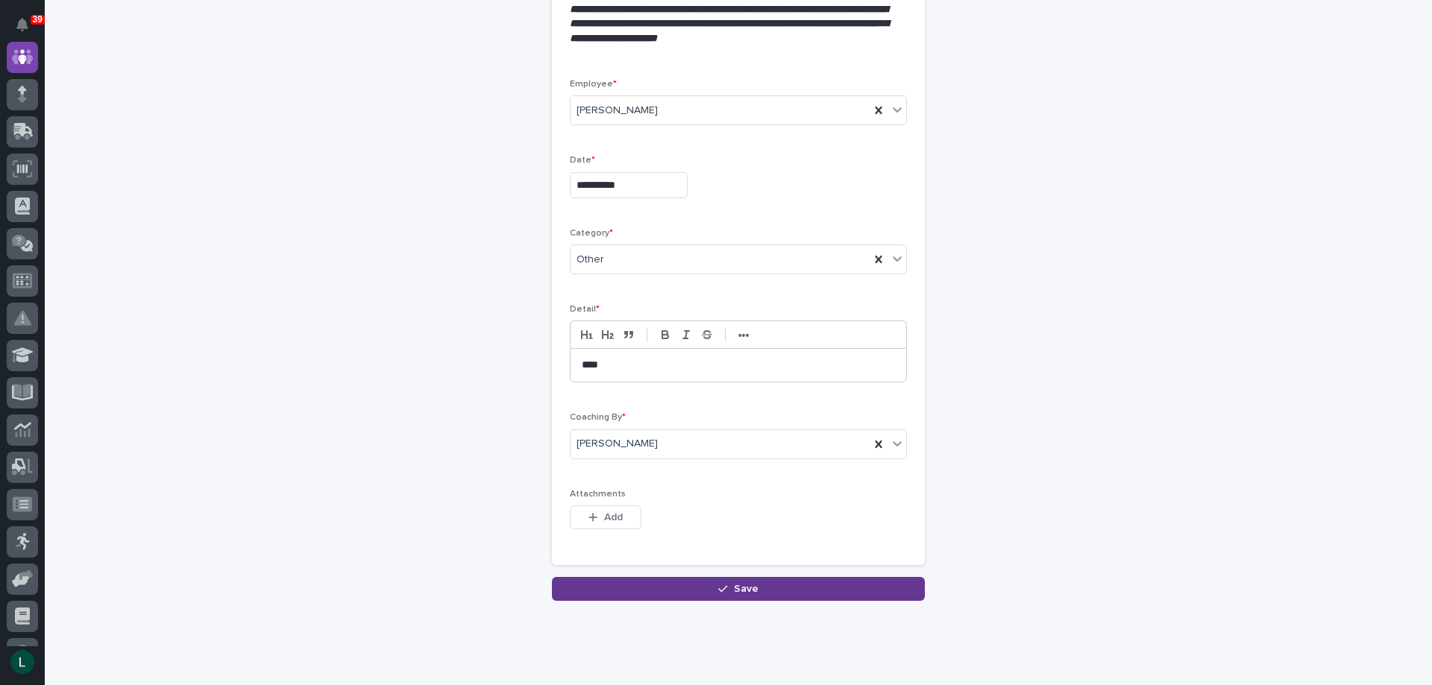
click at [740, 585] on span "Save" at bounding box center [746, 589] width 25 height 10
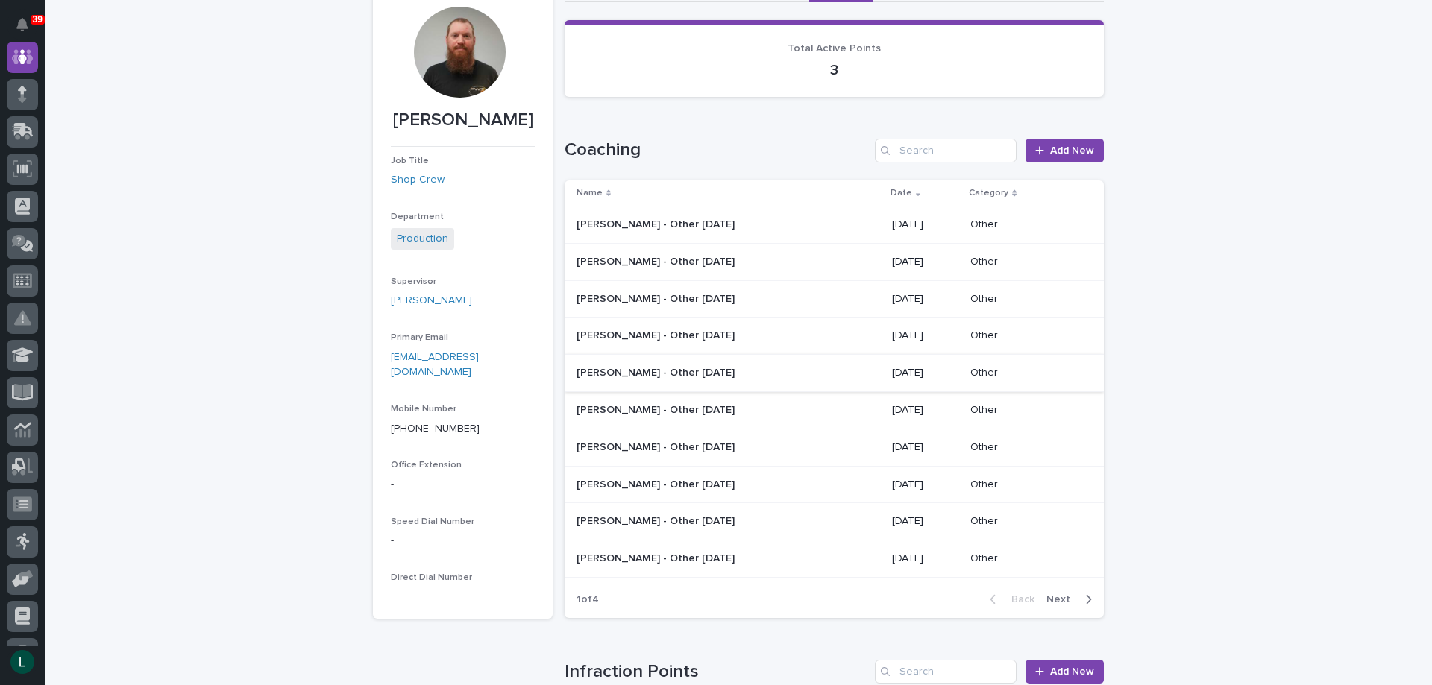
scroll to position [149, 0]
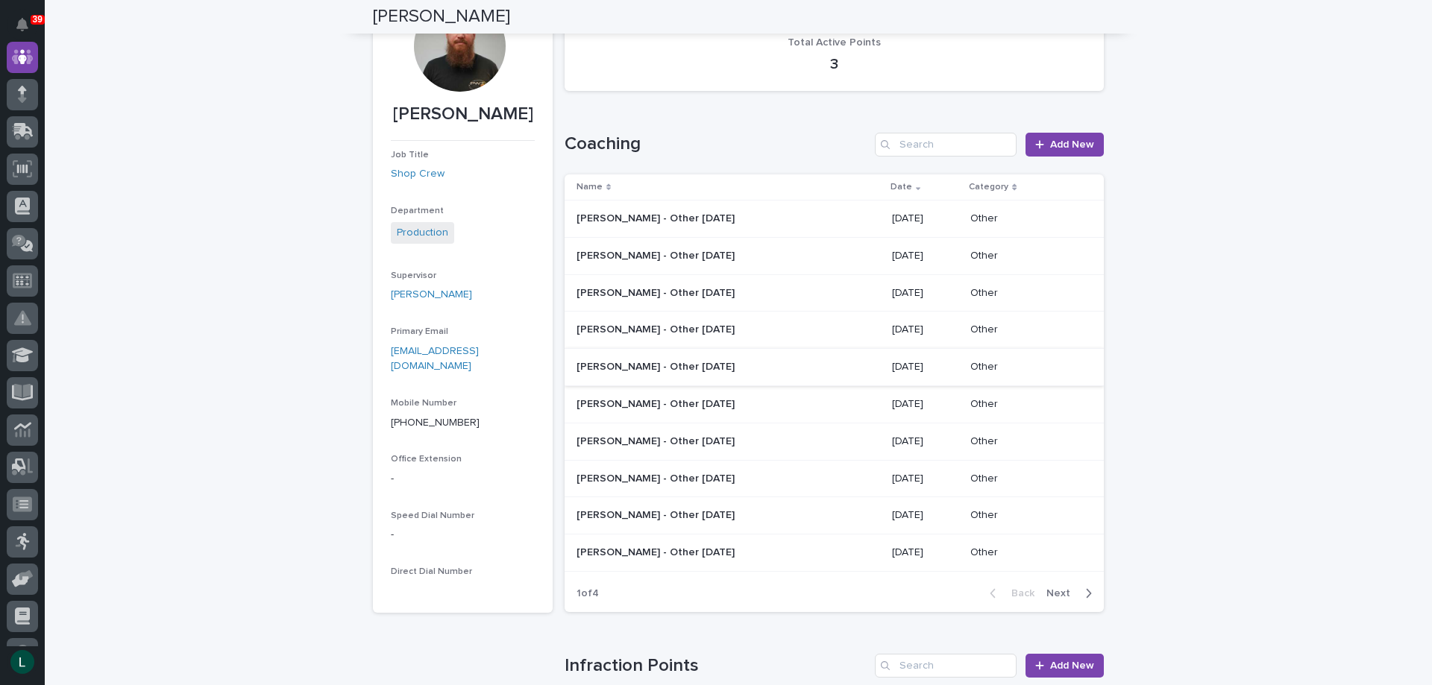
click at [1087, 594] on icon "button" at bounding box center [1089, 593] width 5 height 9
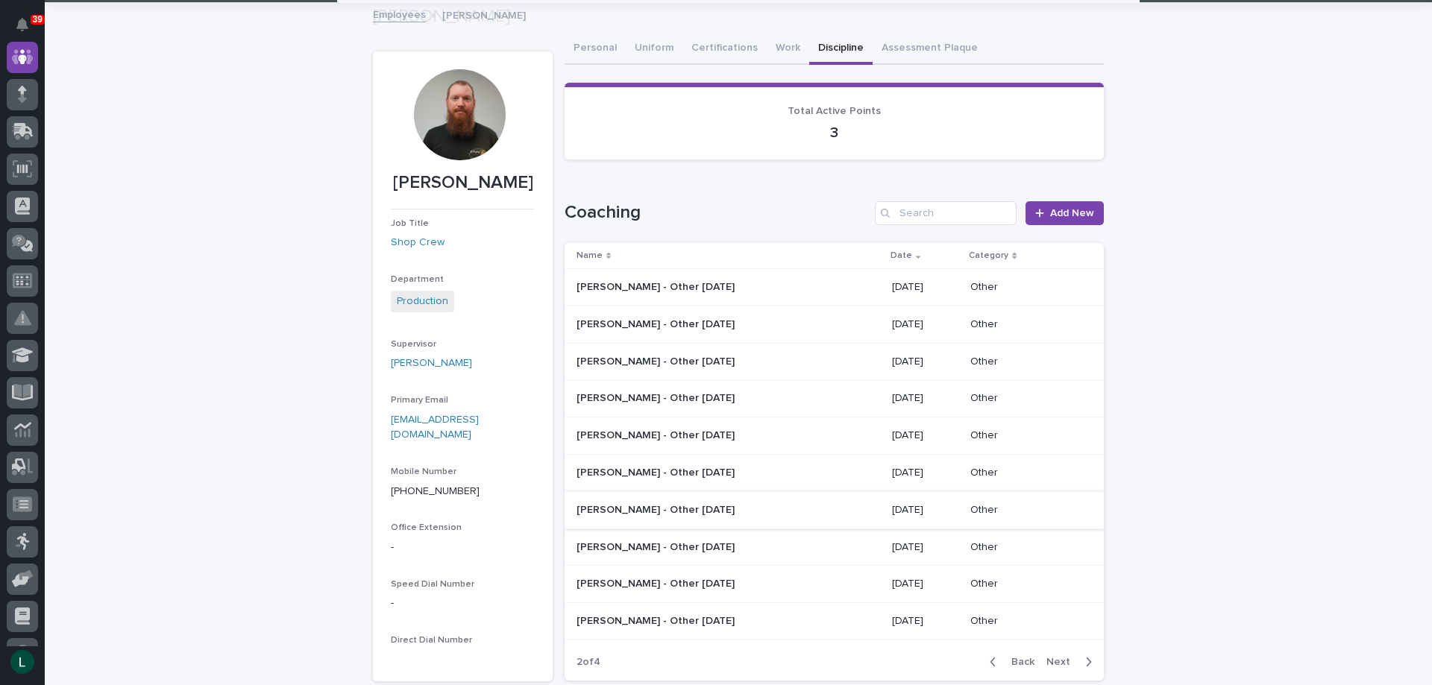
scroll to position [224, 0]
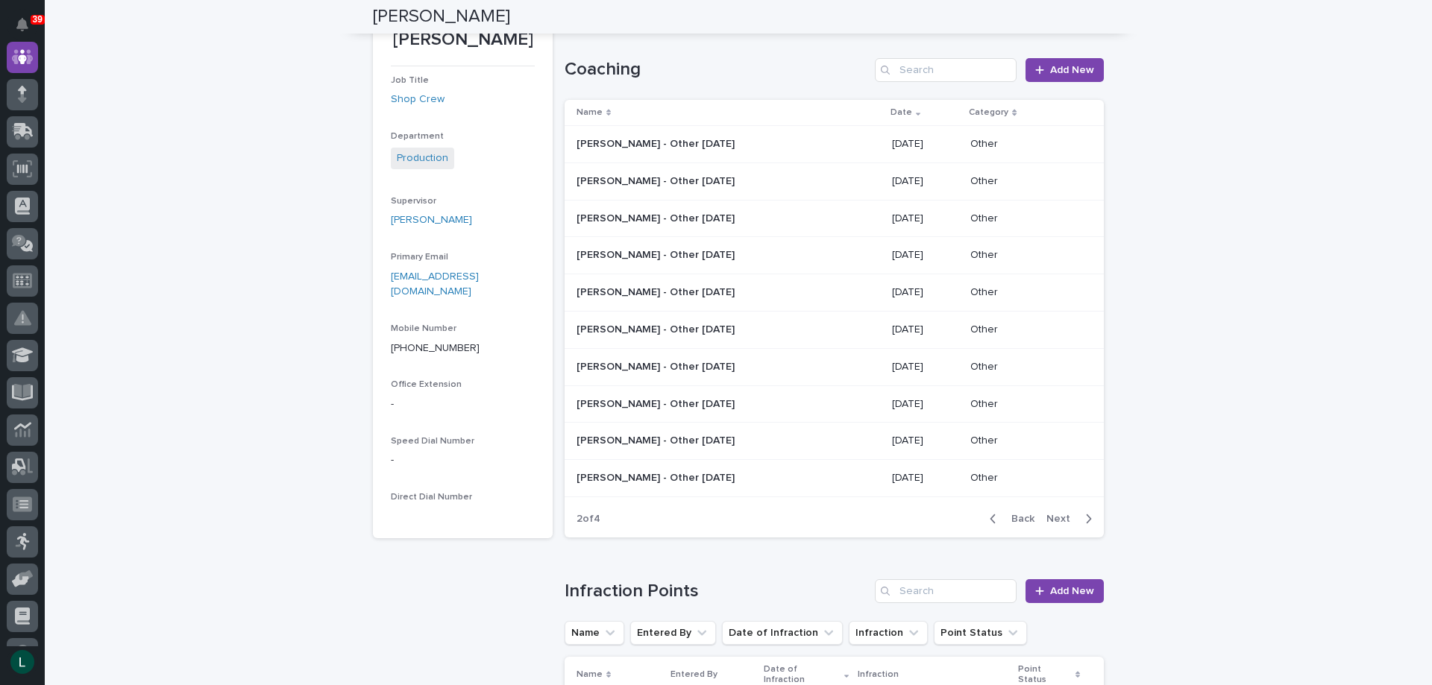
click at [990, 518] on icon "button" at bounding box center [993, 518] width 7 height 13
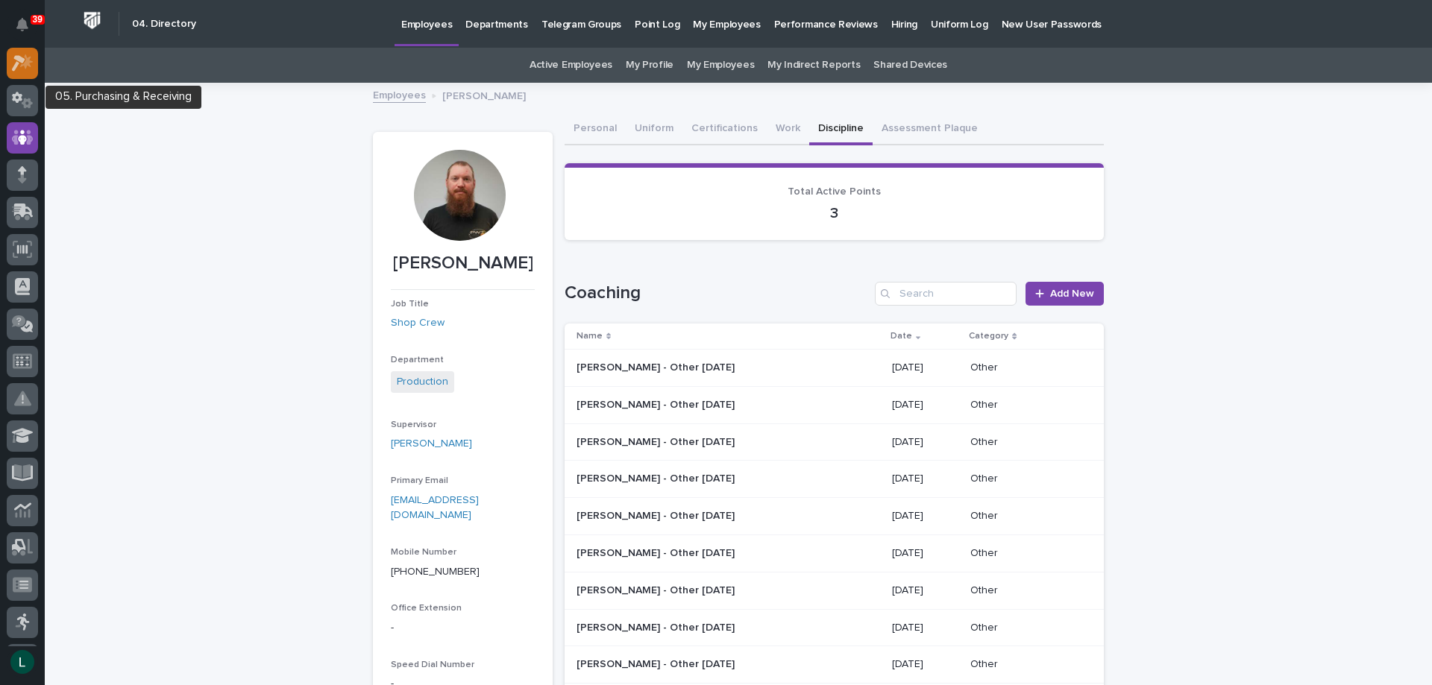
scroll to position [0, 0]
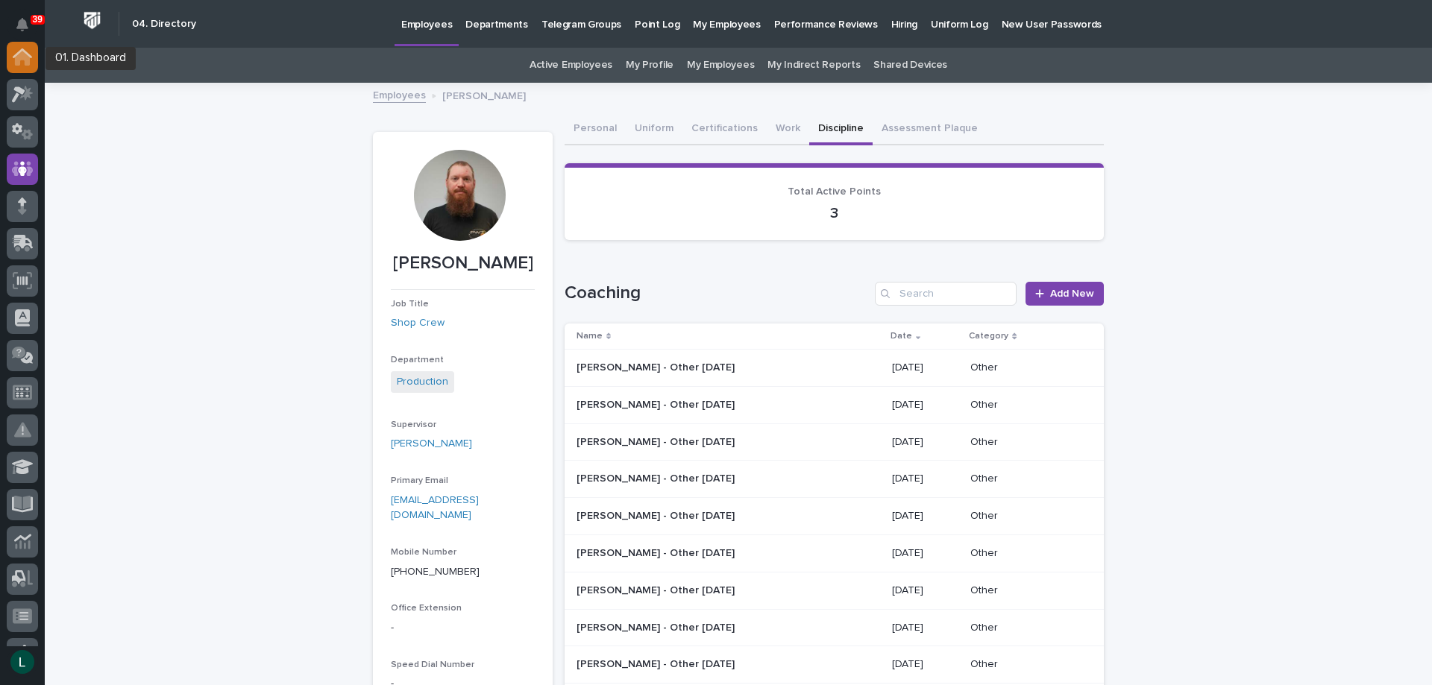
click at [19, 57] on icon at bounding box center [22, 58] width 15 height 15
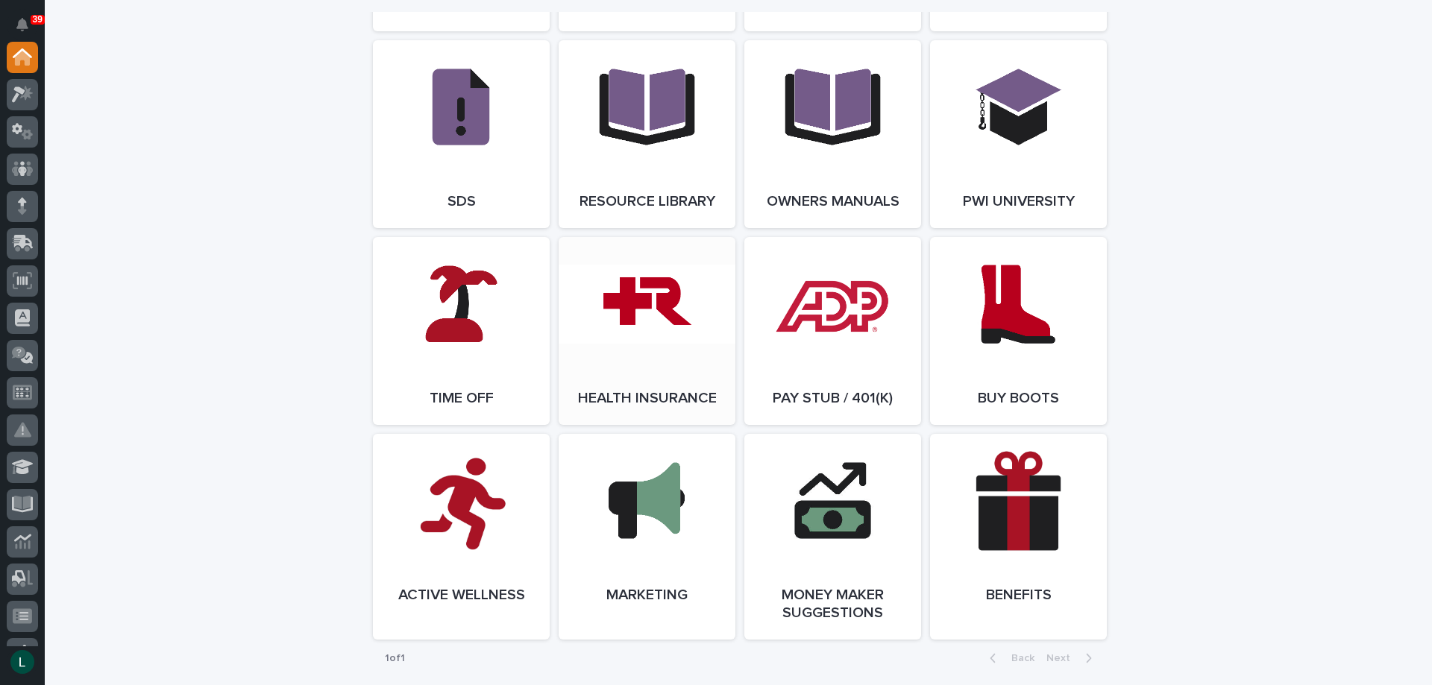
scroll to position [2536, 0]
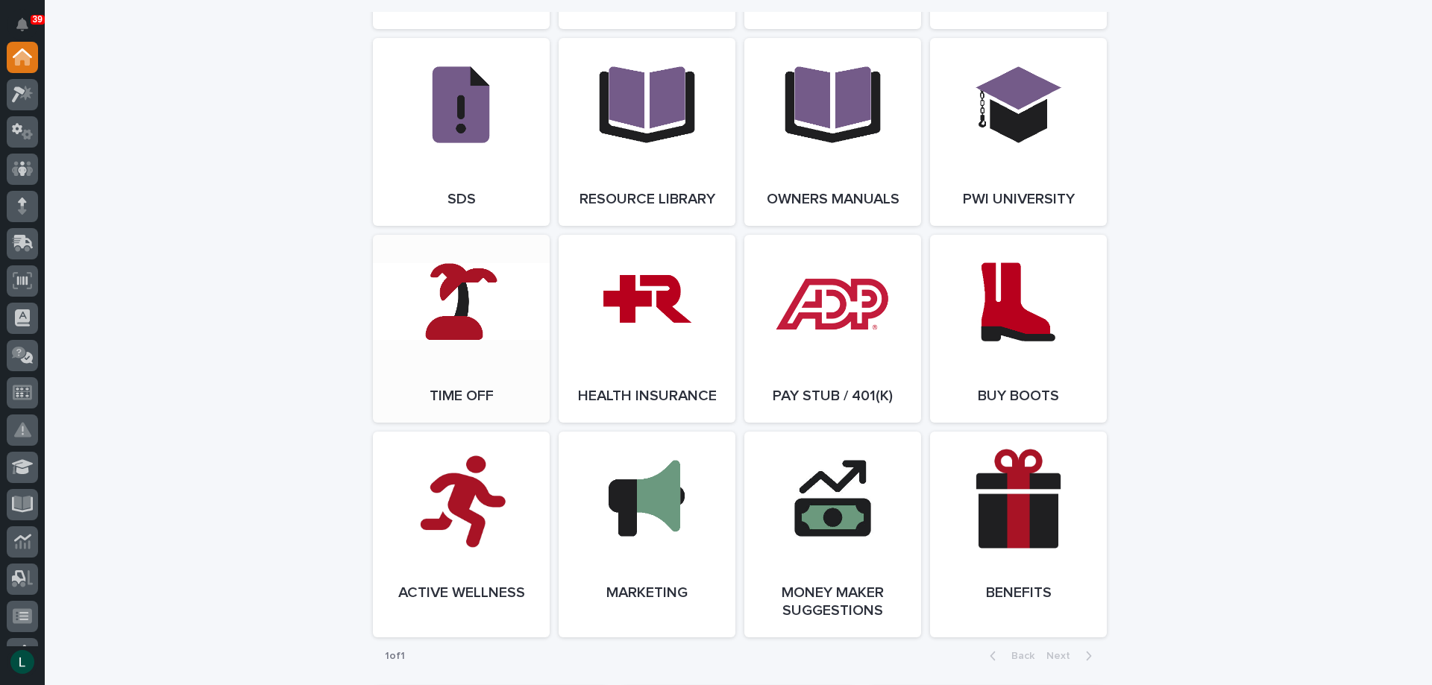
click at [457, 324] on link "Open Link" at bounding box center [461, 329] width 177 height 188
